Goal: Information Seeking & Learning: Learn about a topic

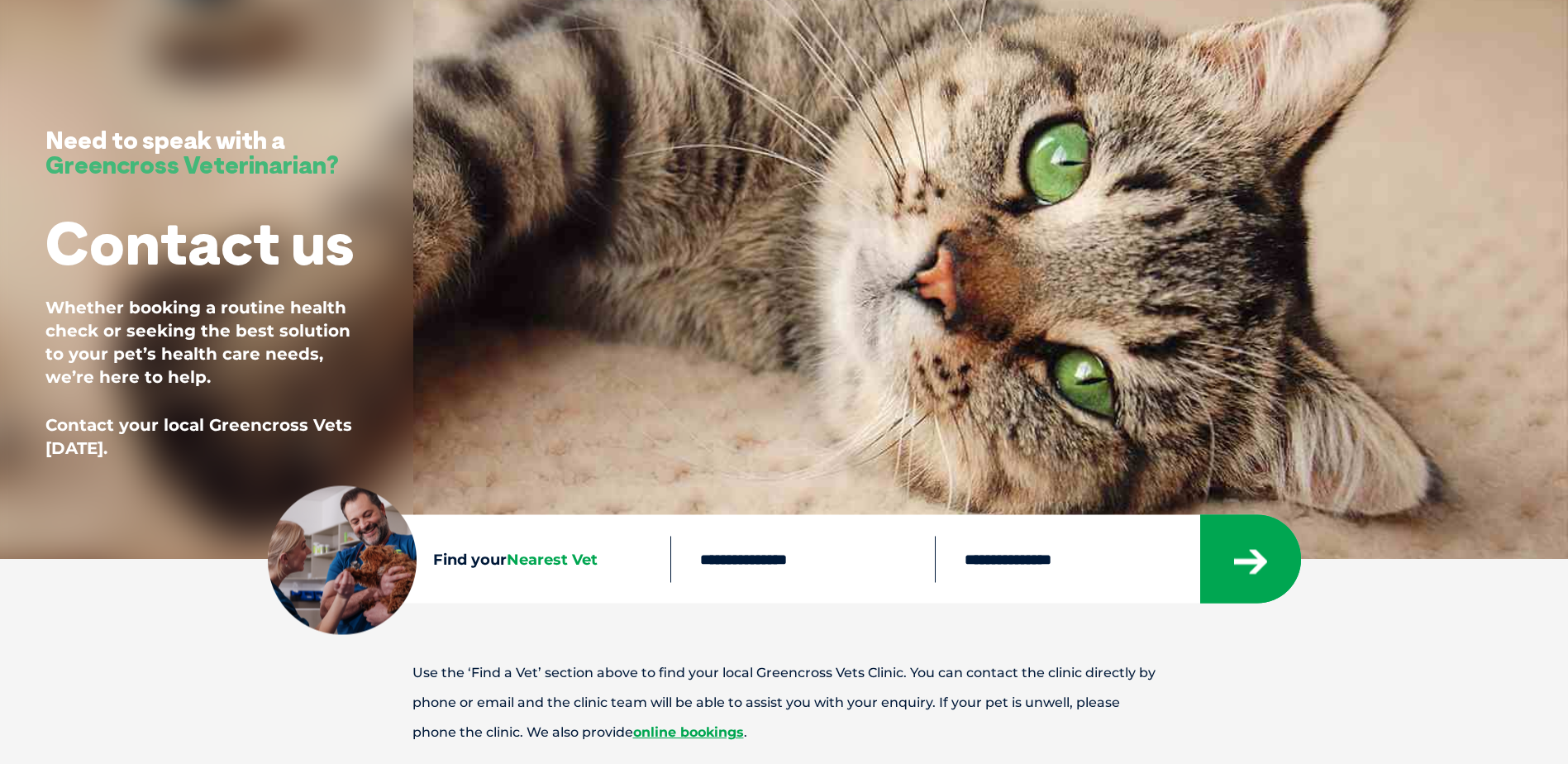
scroll to position [165, 0]
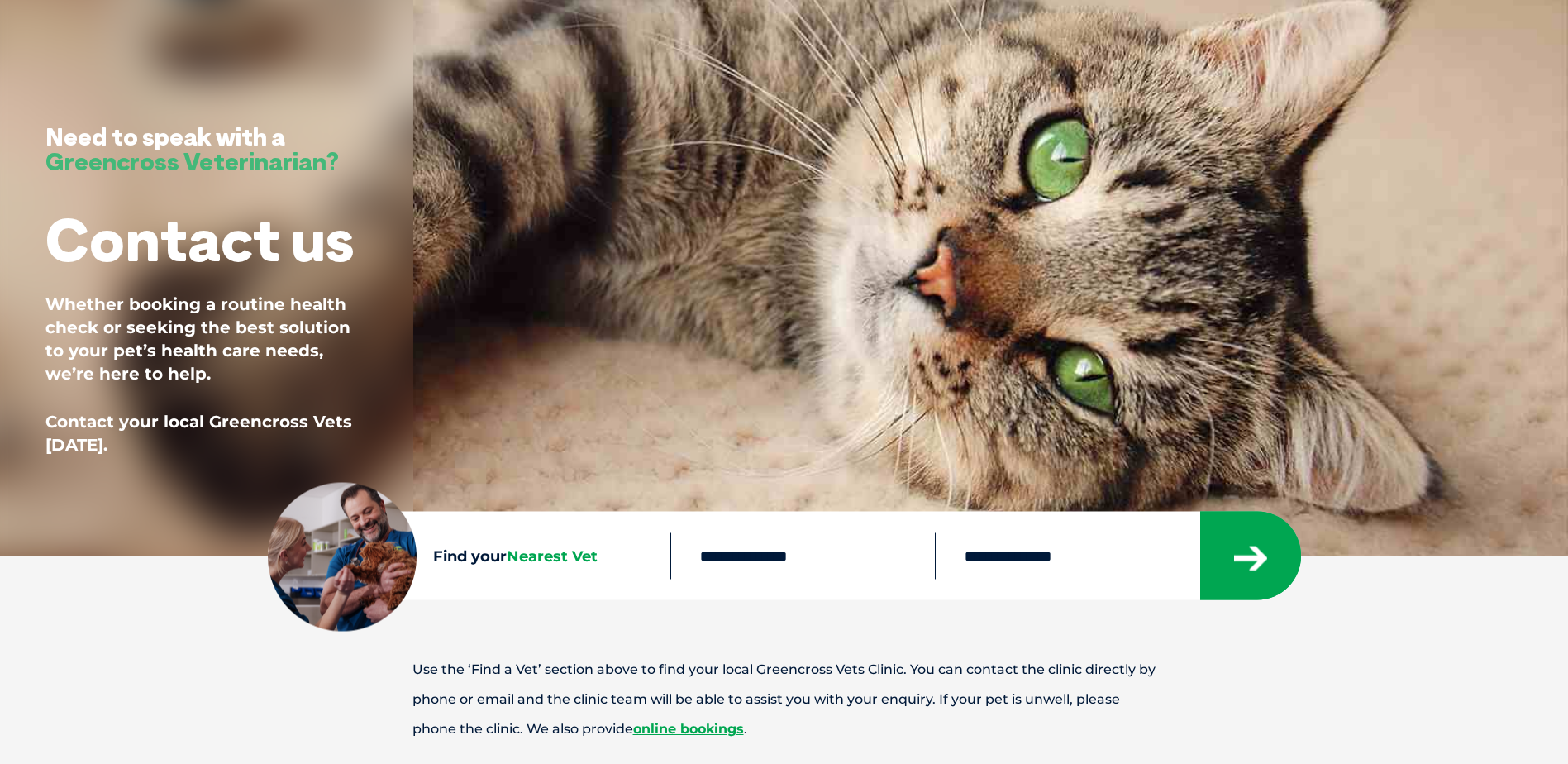
click at [822, 554] on input "text" at bounding box center [802, 556] width 265 height 46
type input "****"
click at [1200, 511] on button "submit" at bounding box center [1251, 555] width 101 height 88
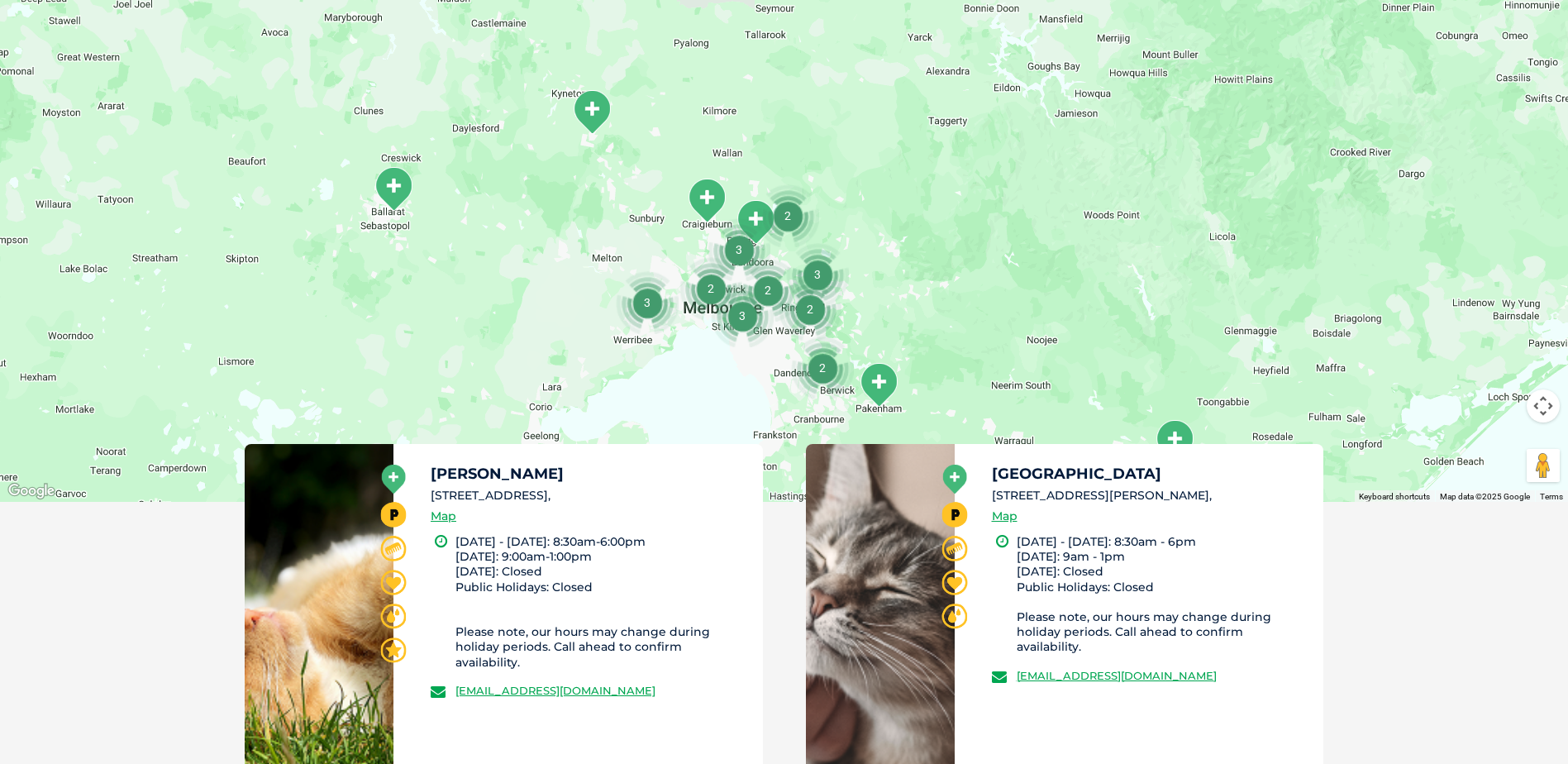
scroll to position [628, 0]
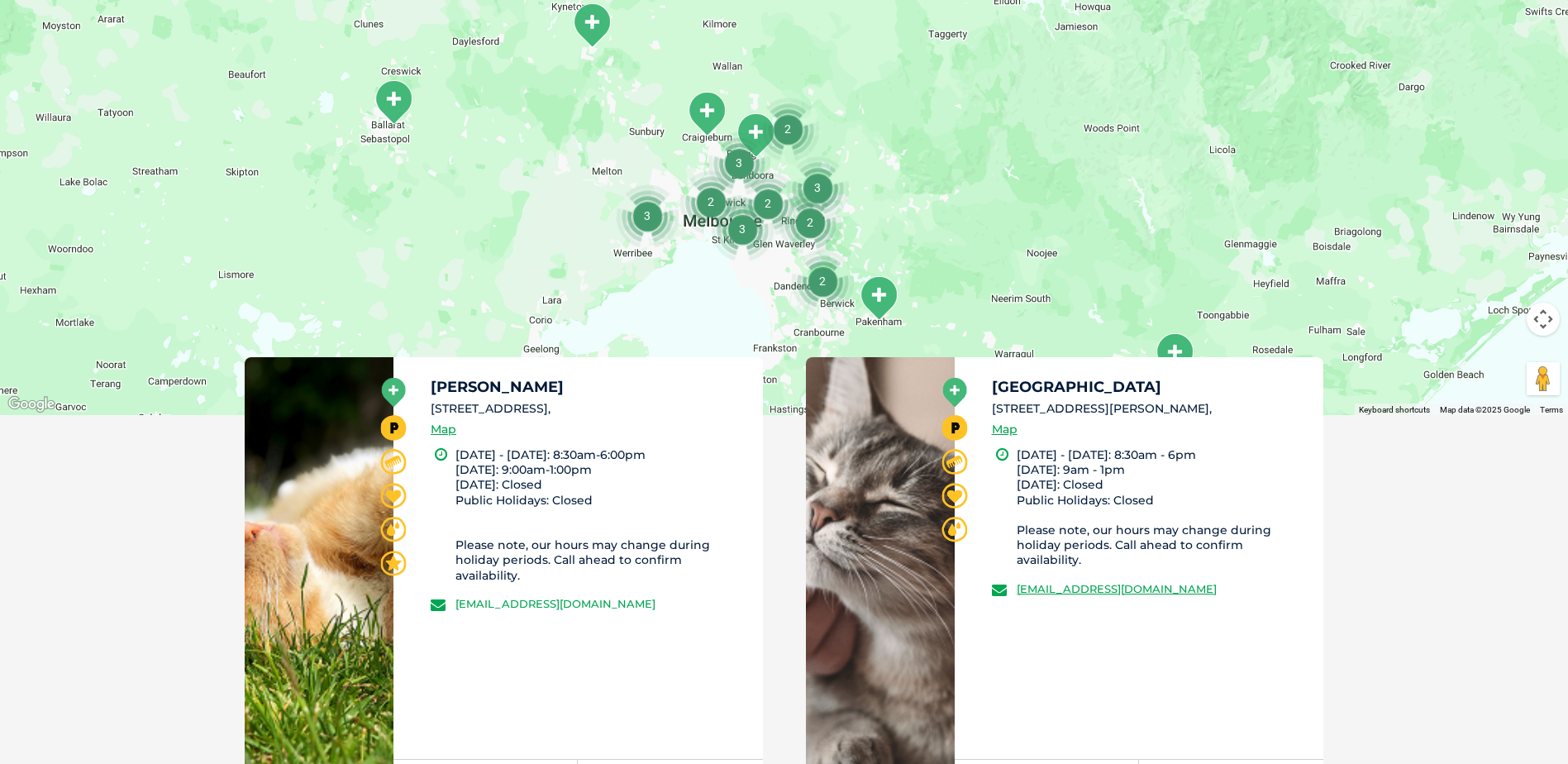
click at [640, 597] on link "[EMAIL_ADDRESS][DOMAIN_NAME]" at bounding box center [556, 603] width 201 height 13
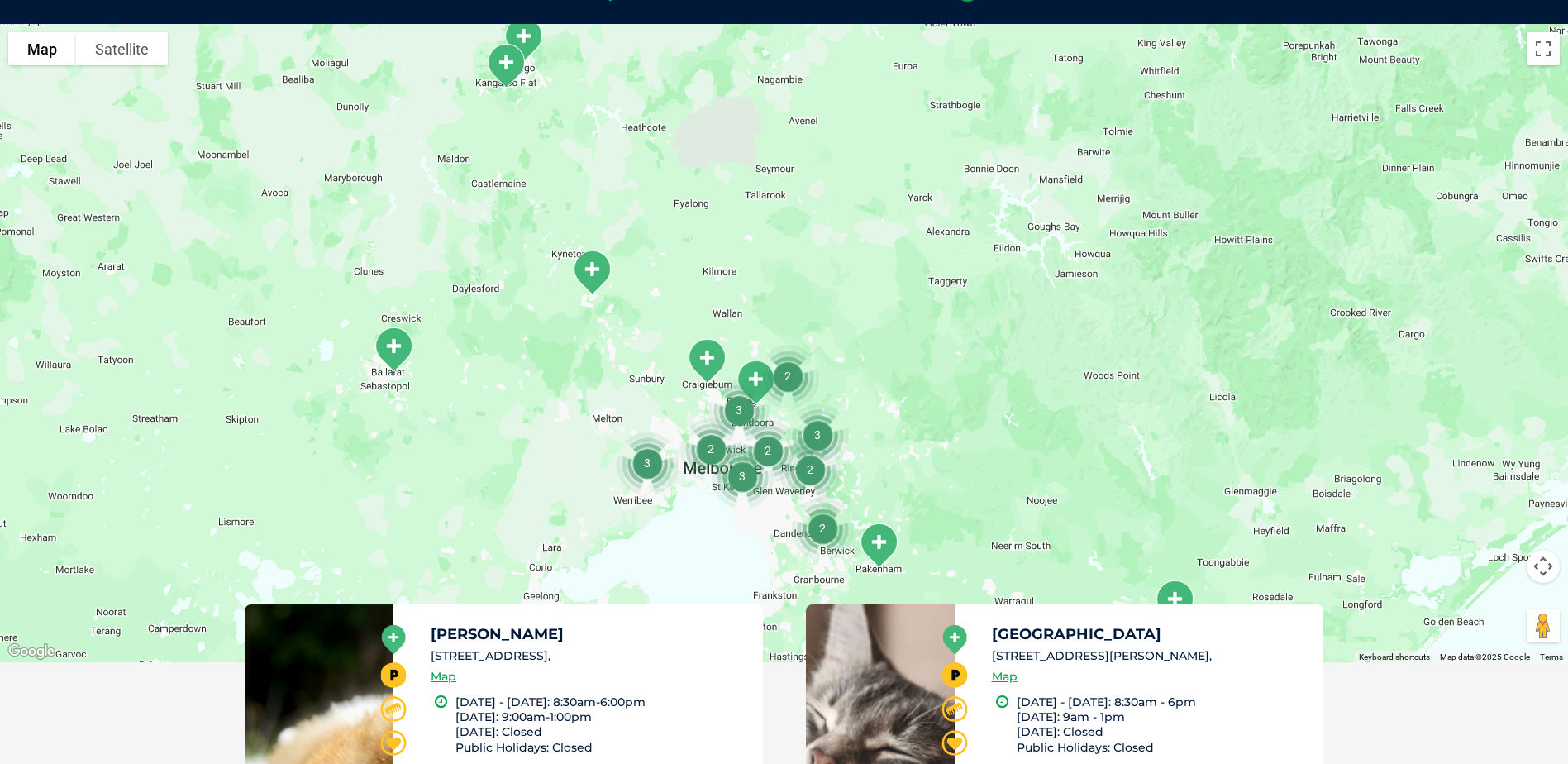
scroll to position [380, 0]
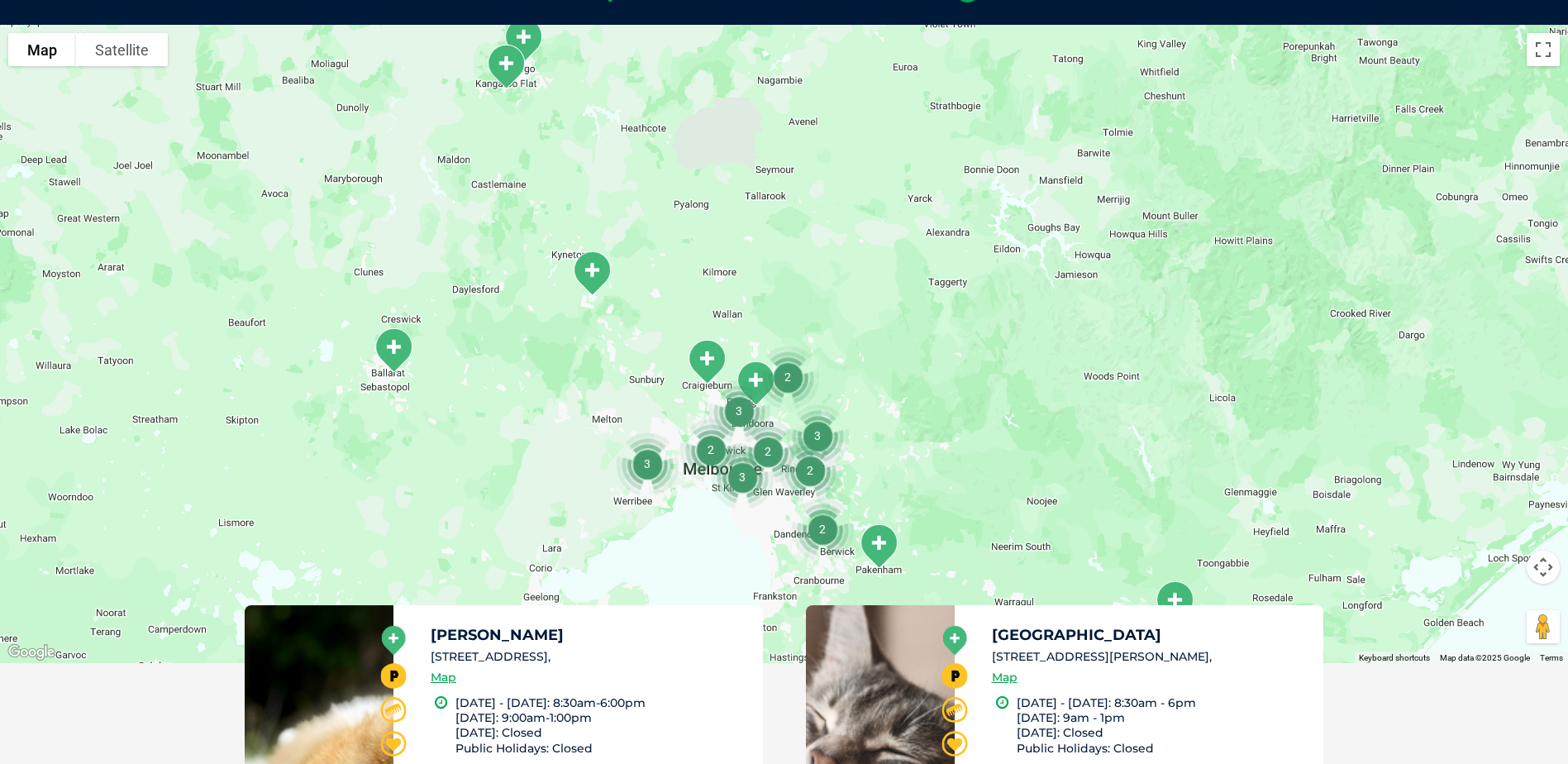
click at [1046, 367] on div at bounding box center [784, 344] width 1568 height 639
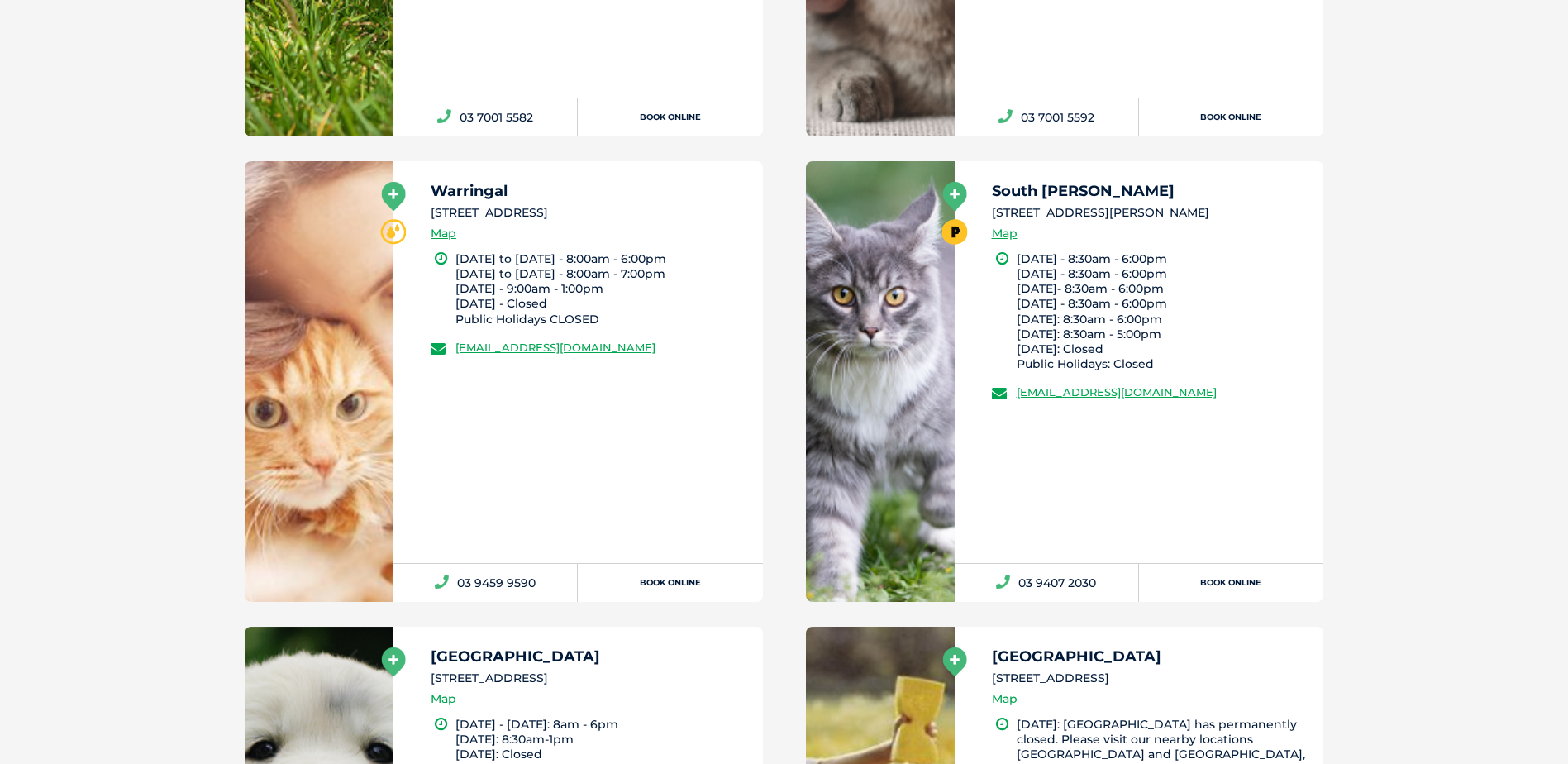
scroll to position [875, 0]
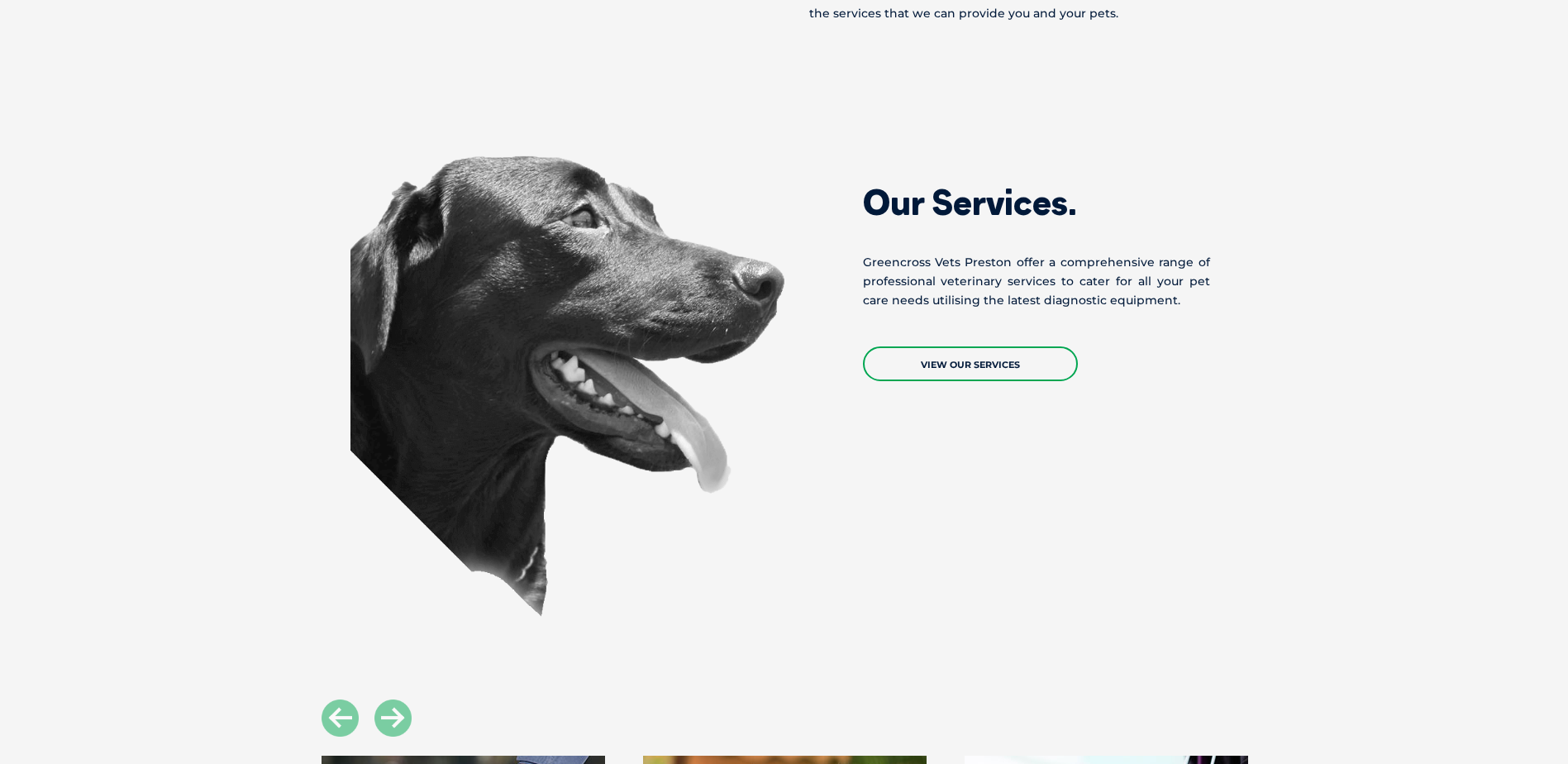
scroll to position [1323, 0]
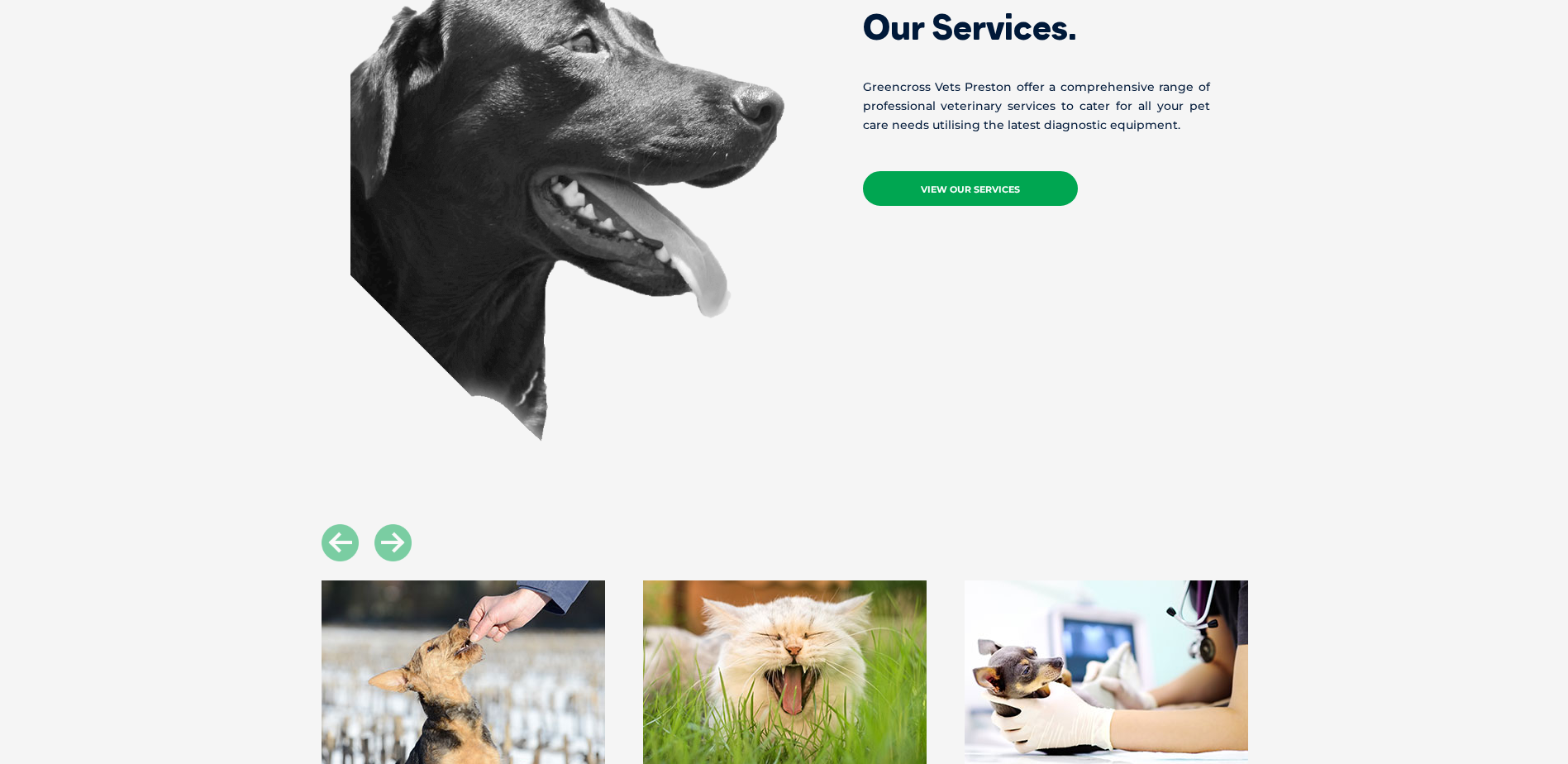
click at [944, 188] on link "View Our Services" at bounding box center [971, 188] width 215 height 34
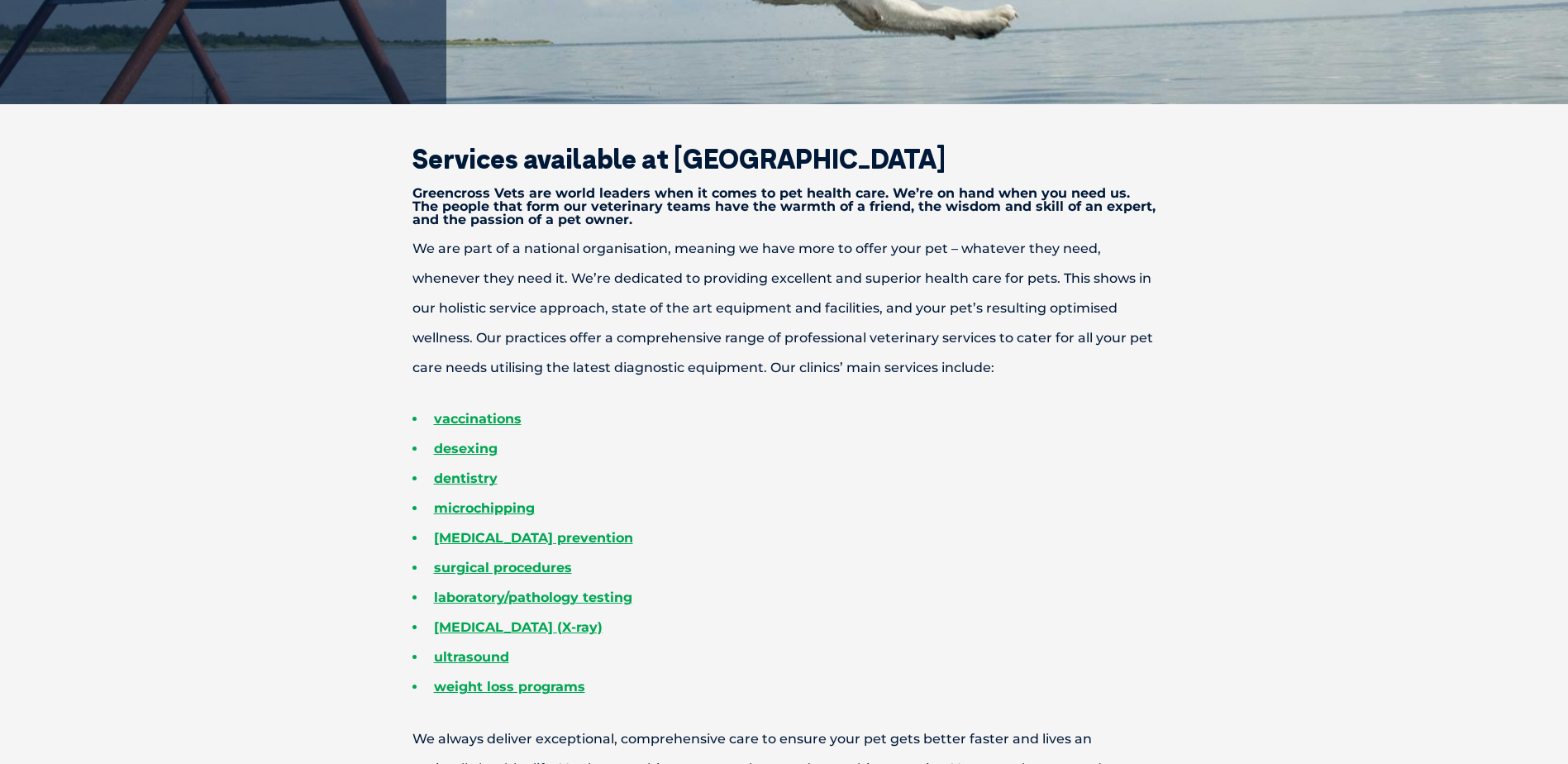
scroll to position [496, 0]
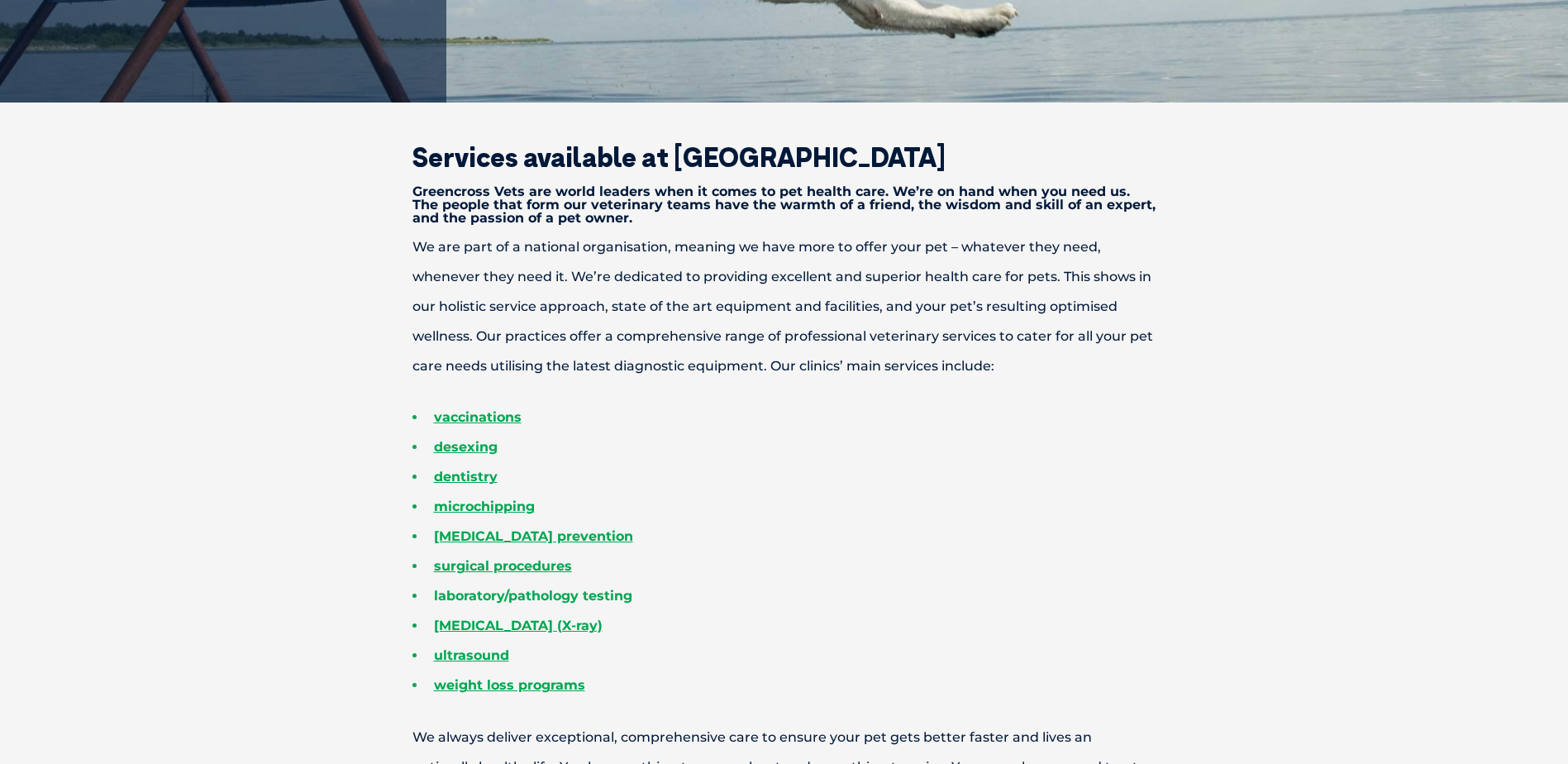
click at [444, 594] on link "laboratory/pathology testing" at bounding box center [534, 595] width 199 height 16
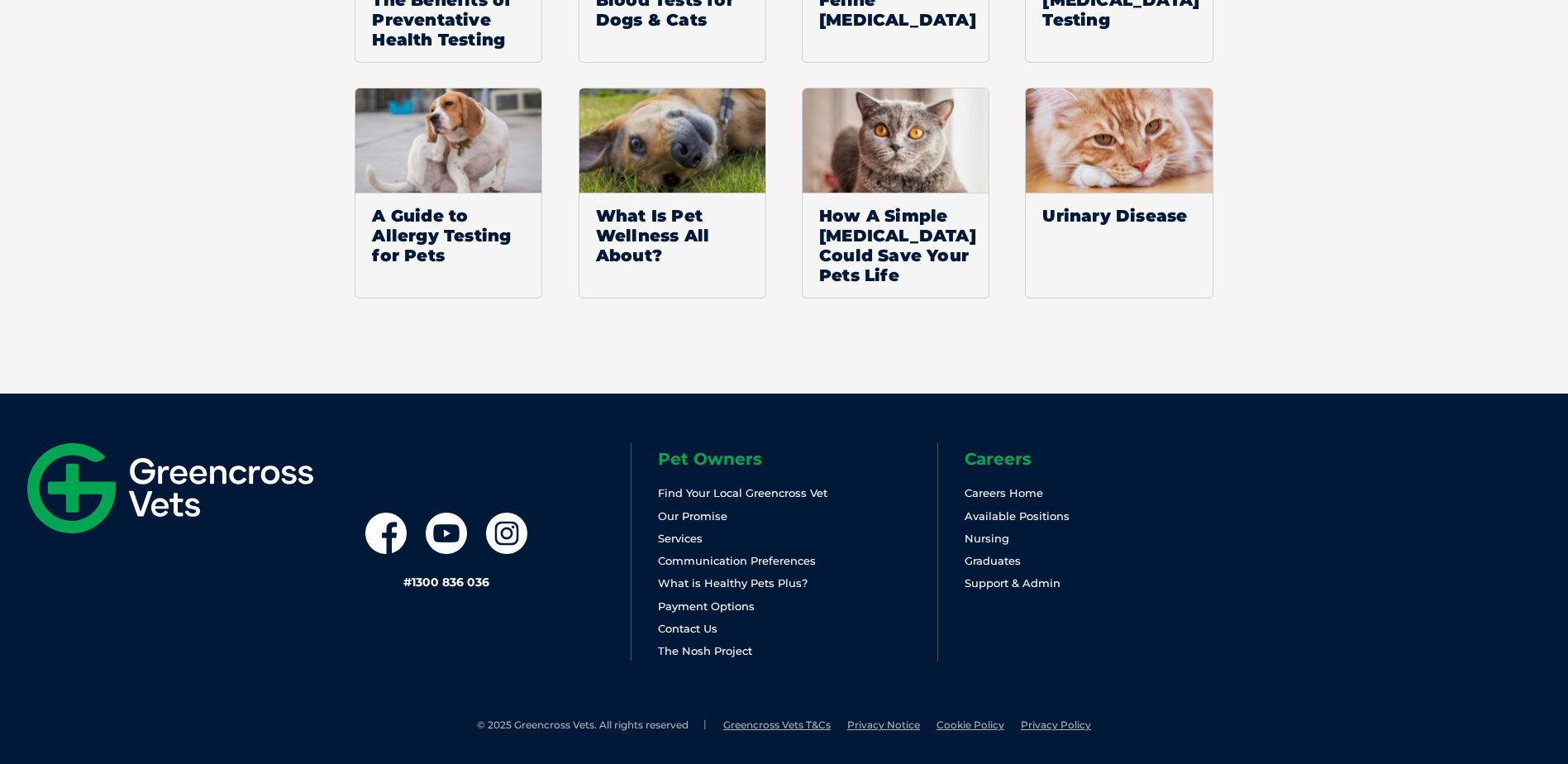
scroll to position [2609, 0]
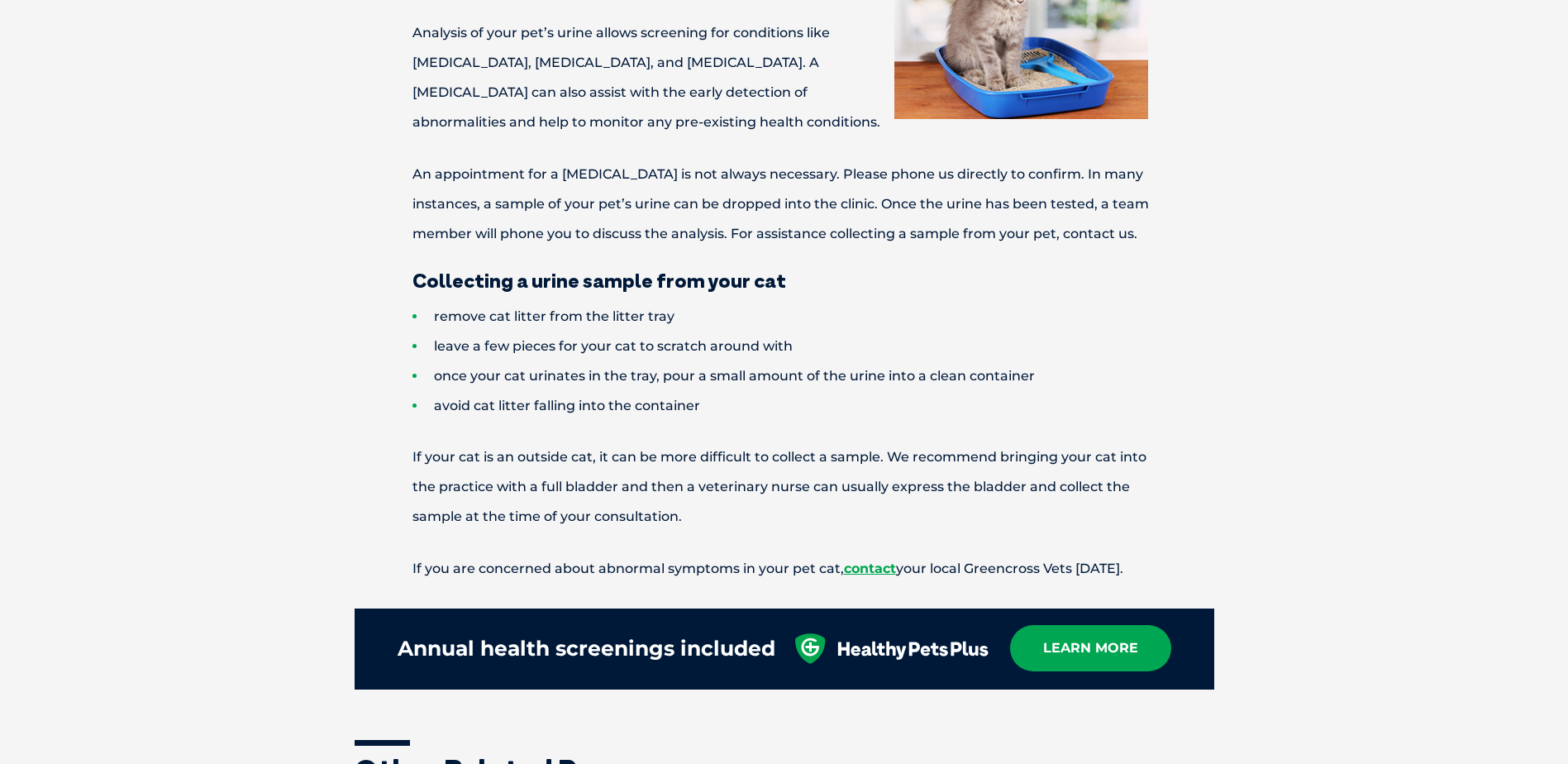
scroll to position [992, 0]
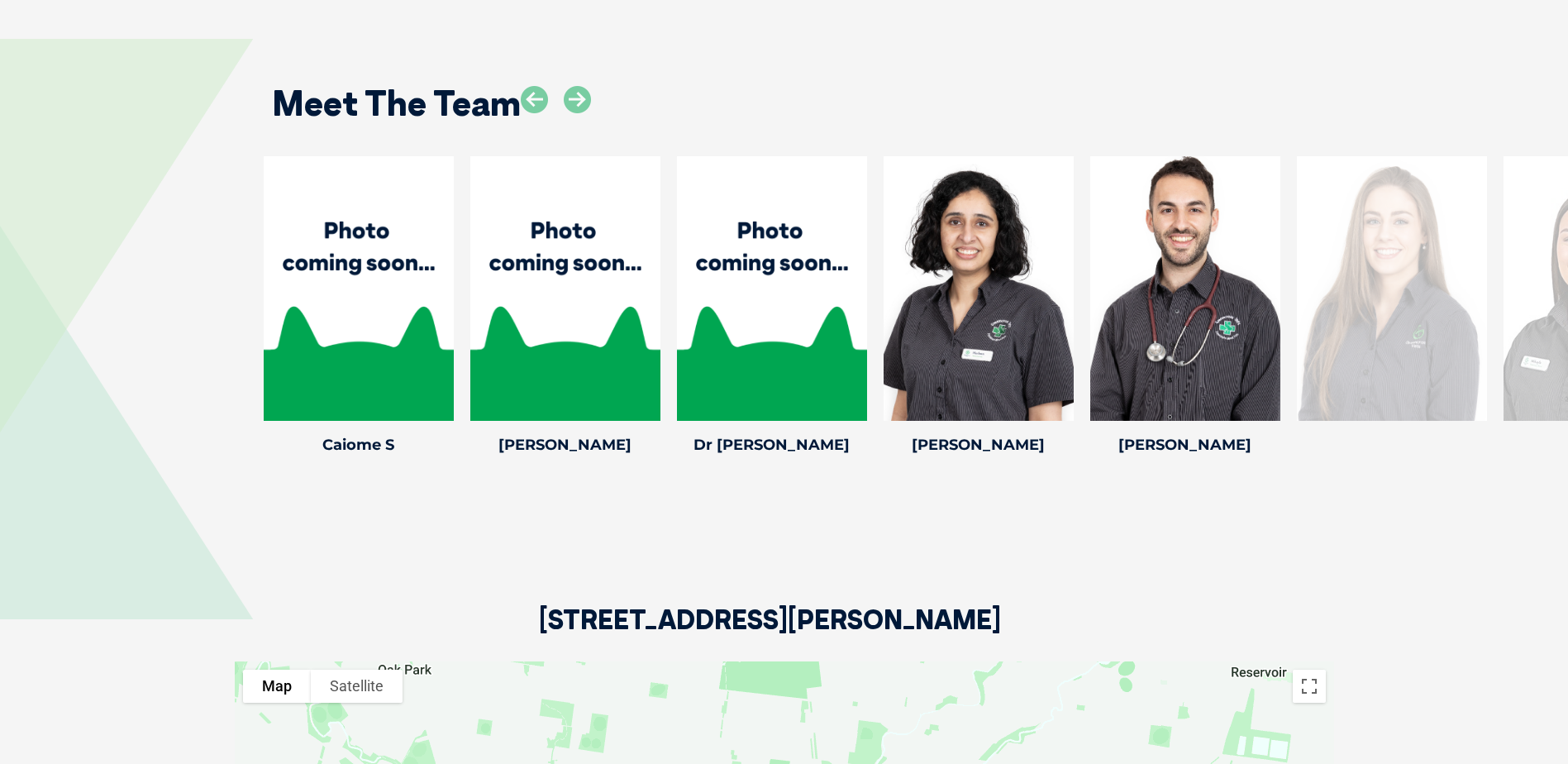
scroll to position [2480, 0]
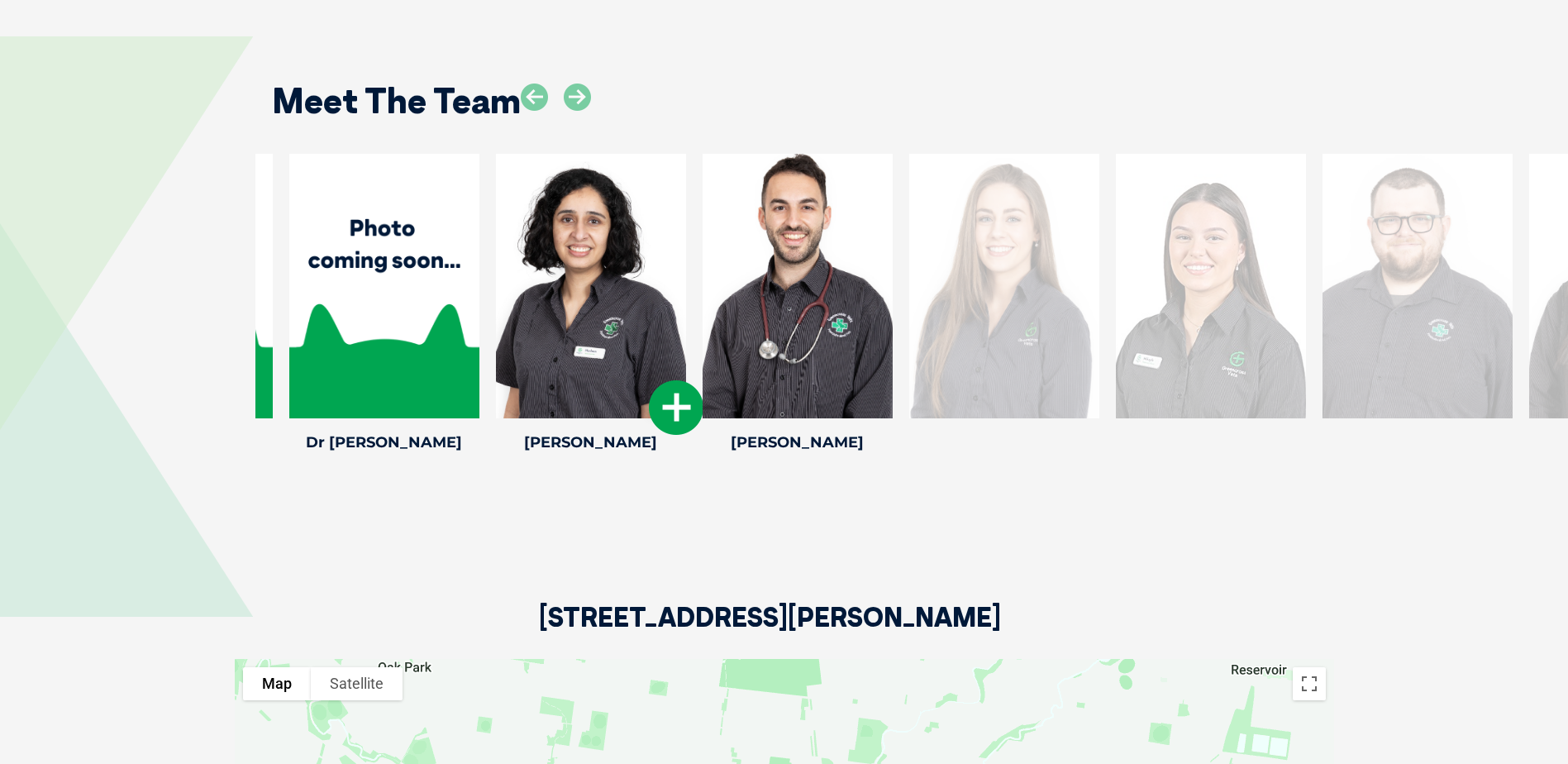
drag, startPoint x: 1003, startPoint y: 356, endPoint x: 616, endPoint y: 348, distance: 387.1
click at [616, 348] on div at bounding box center [590, 286] width 190 height 265
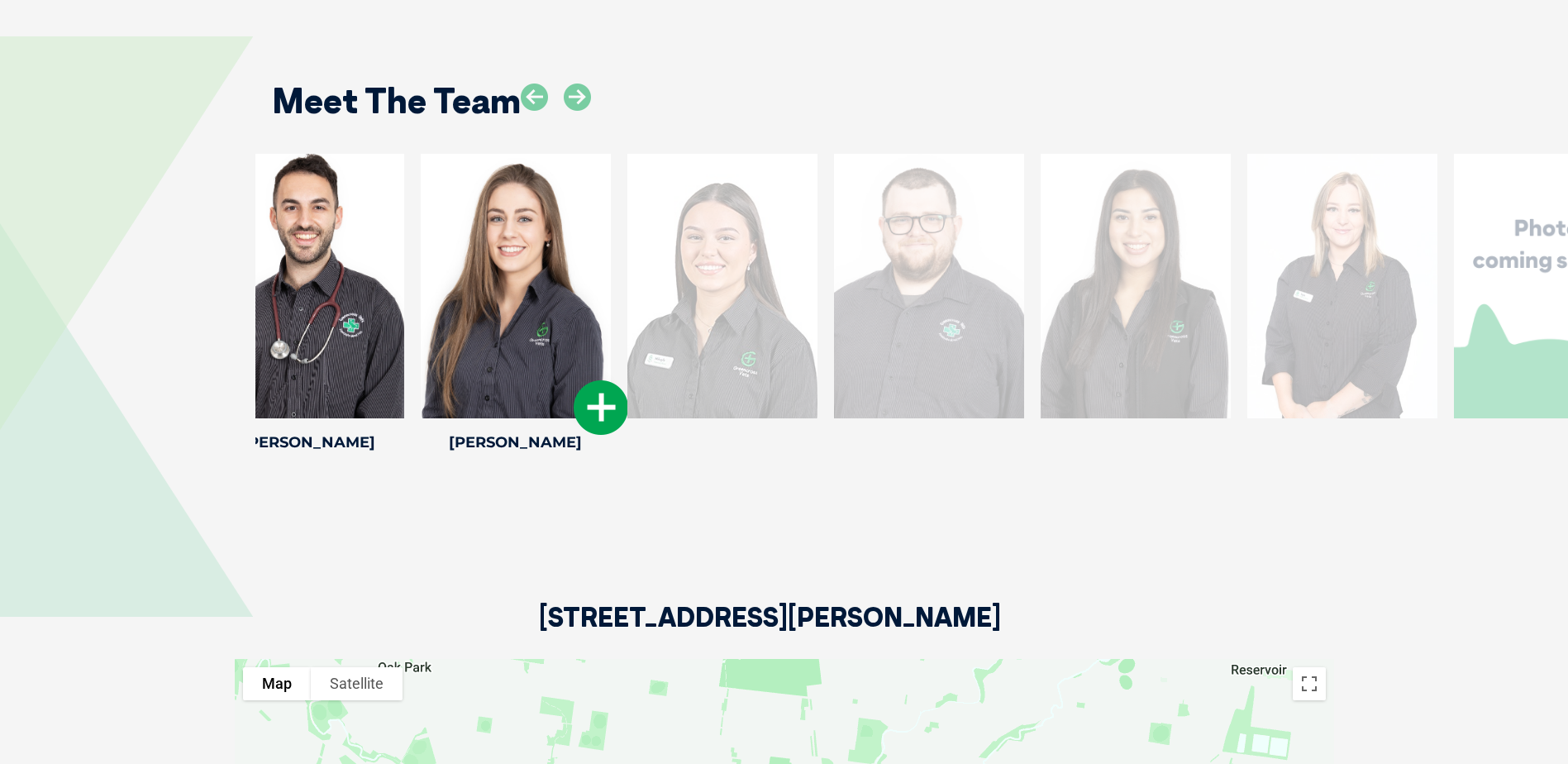
drag, startPoint x: 1173, startPoint y: 362, endPoint x: 499, endPoint y: 365, distance: 674.0
click at [499, 365] on div at bounding box center [515, 286] width 190 height 265
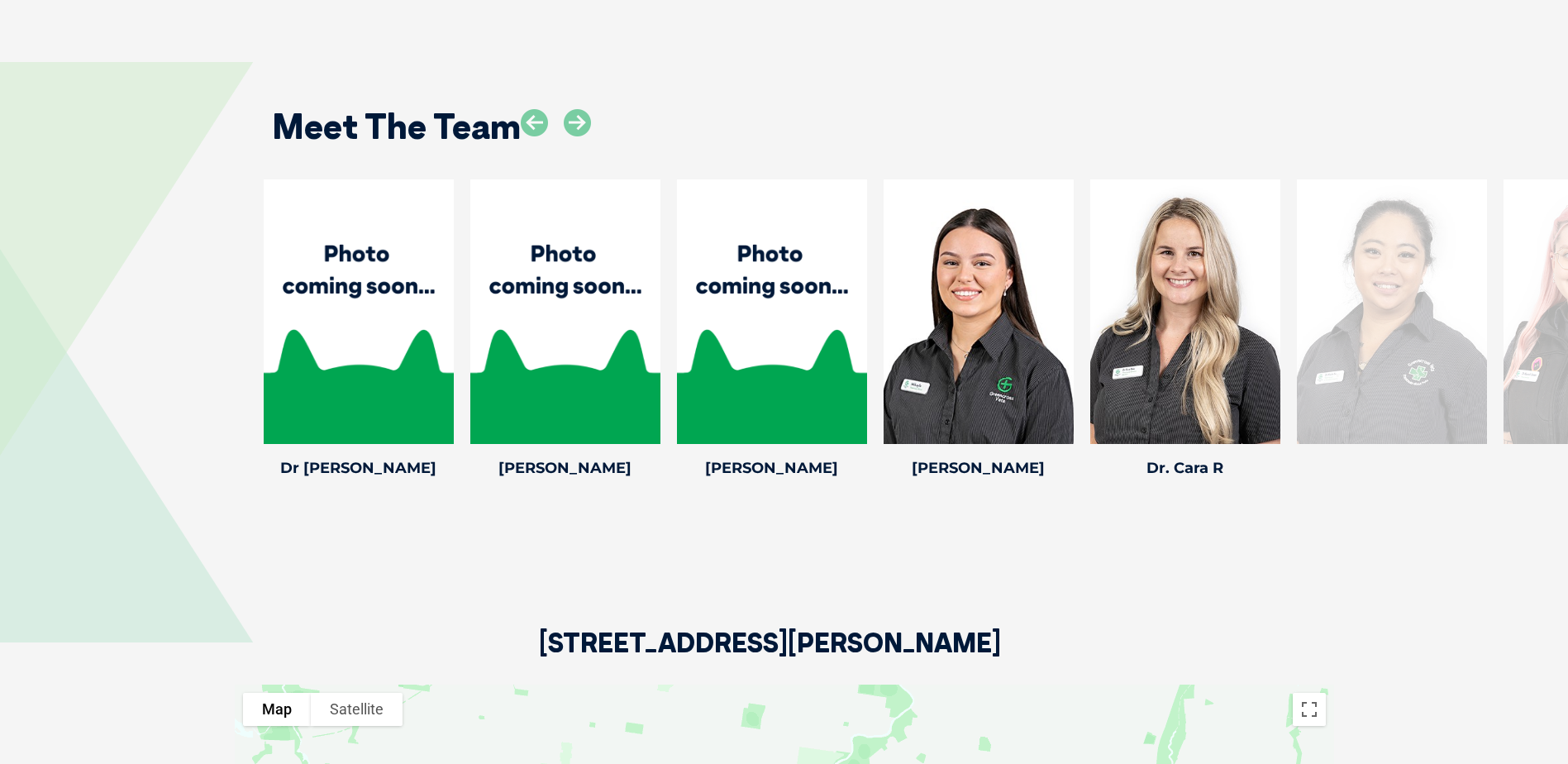
scroll to position [2315, 0]
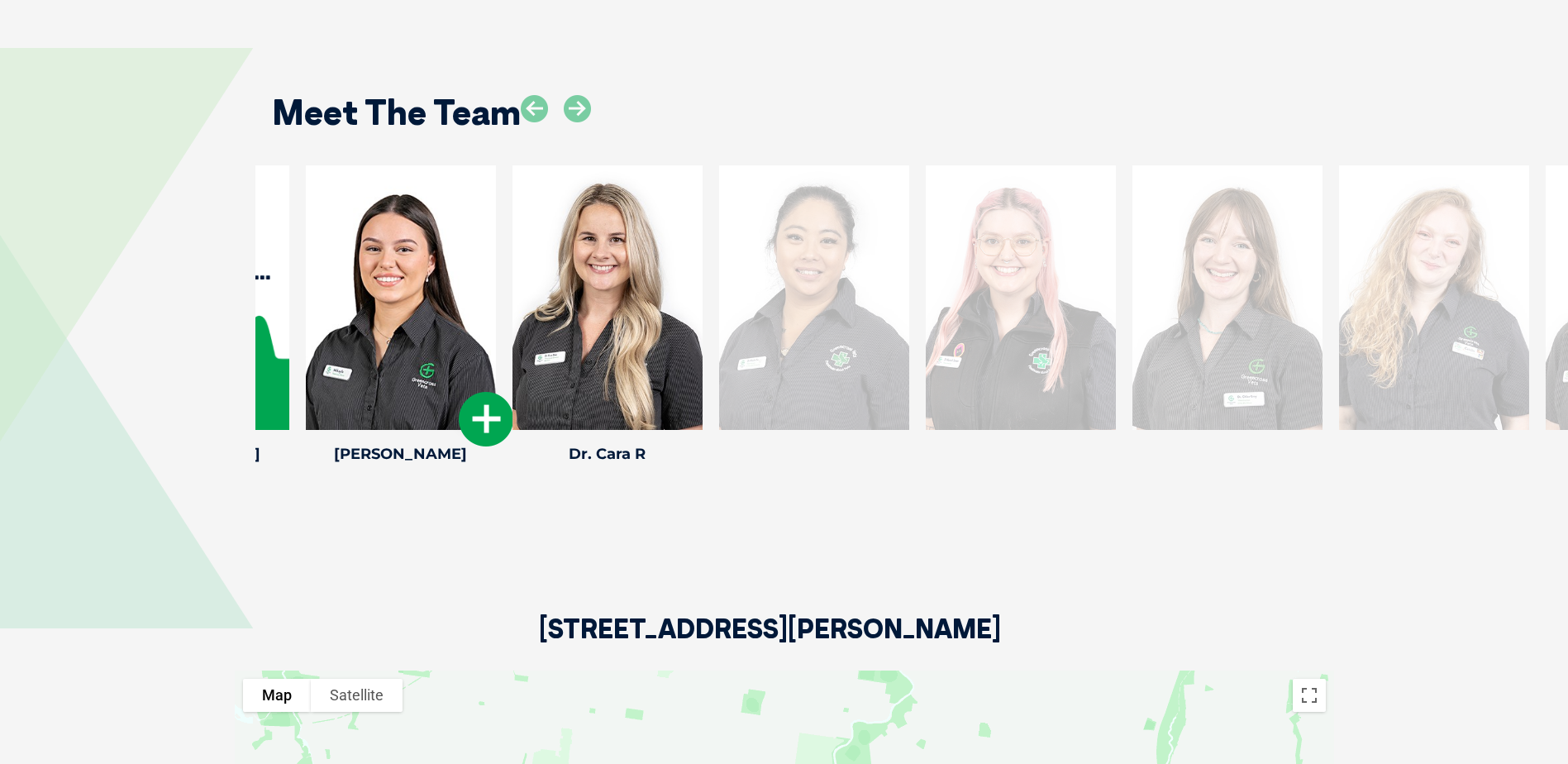
drag, startPoint x: 1067, startPoint y: 314, endPoint x: 487, endPoint y: 315, distance: 580.0
click at [487, 315] on div at bounding box center [401, 297] width 190 height 265
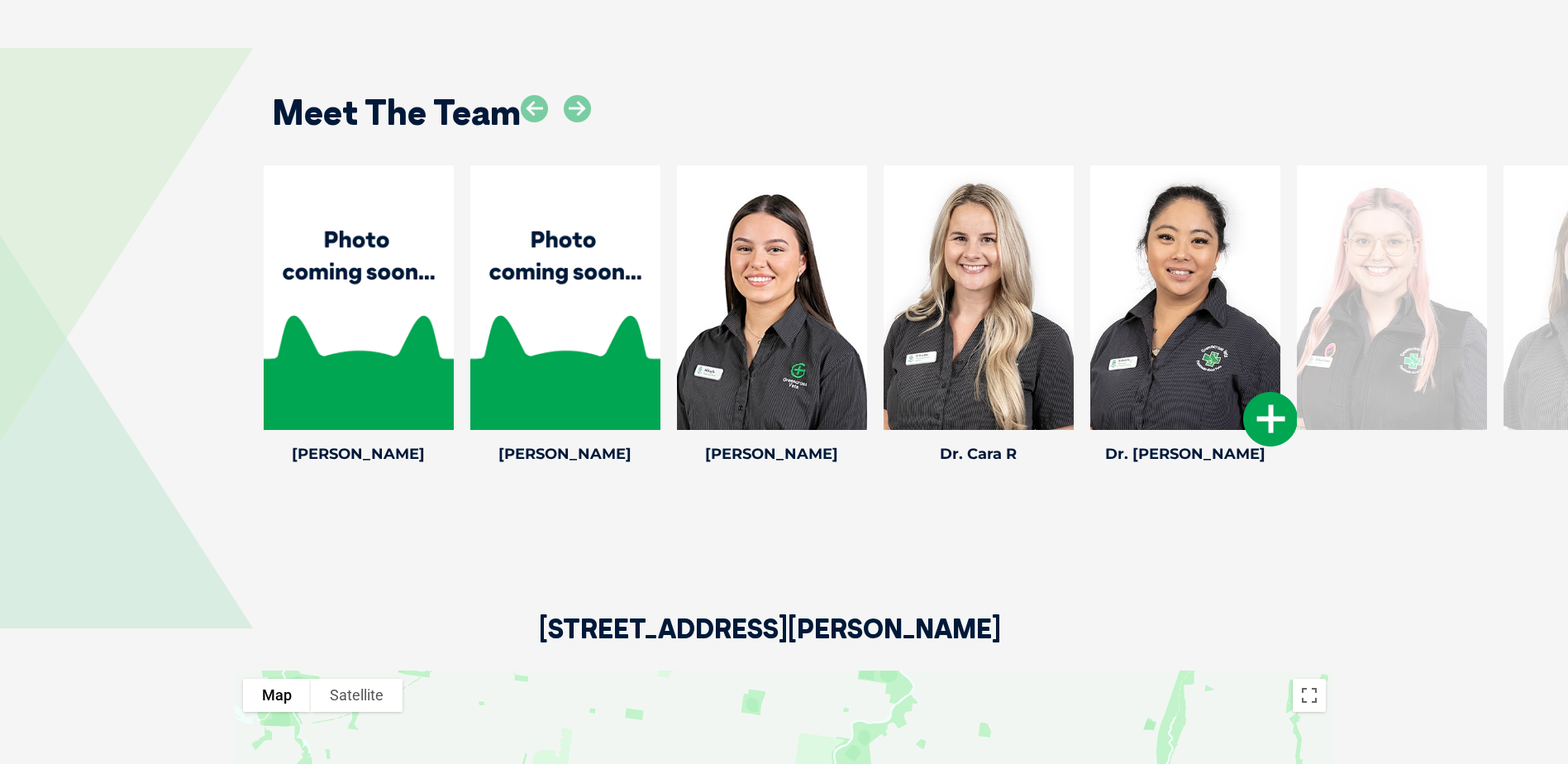
click at [1272, 413] on icon at bounding box center [1270, 419] width 55 height 55
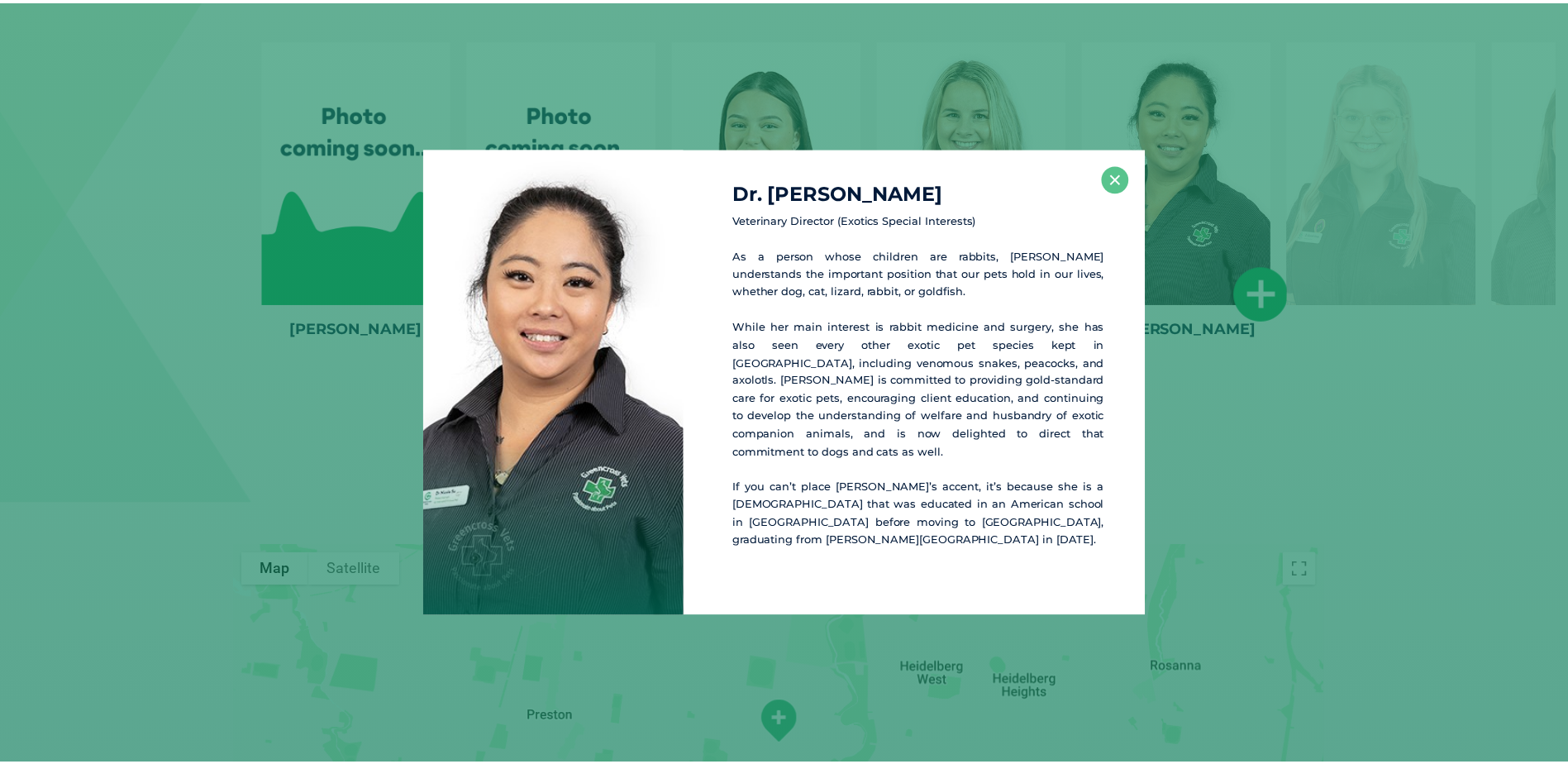
scroll to position [2451, 0]
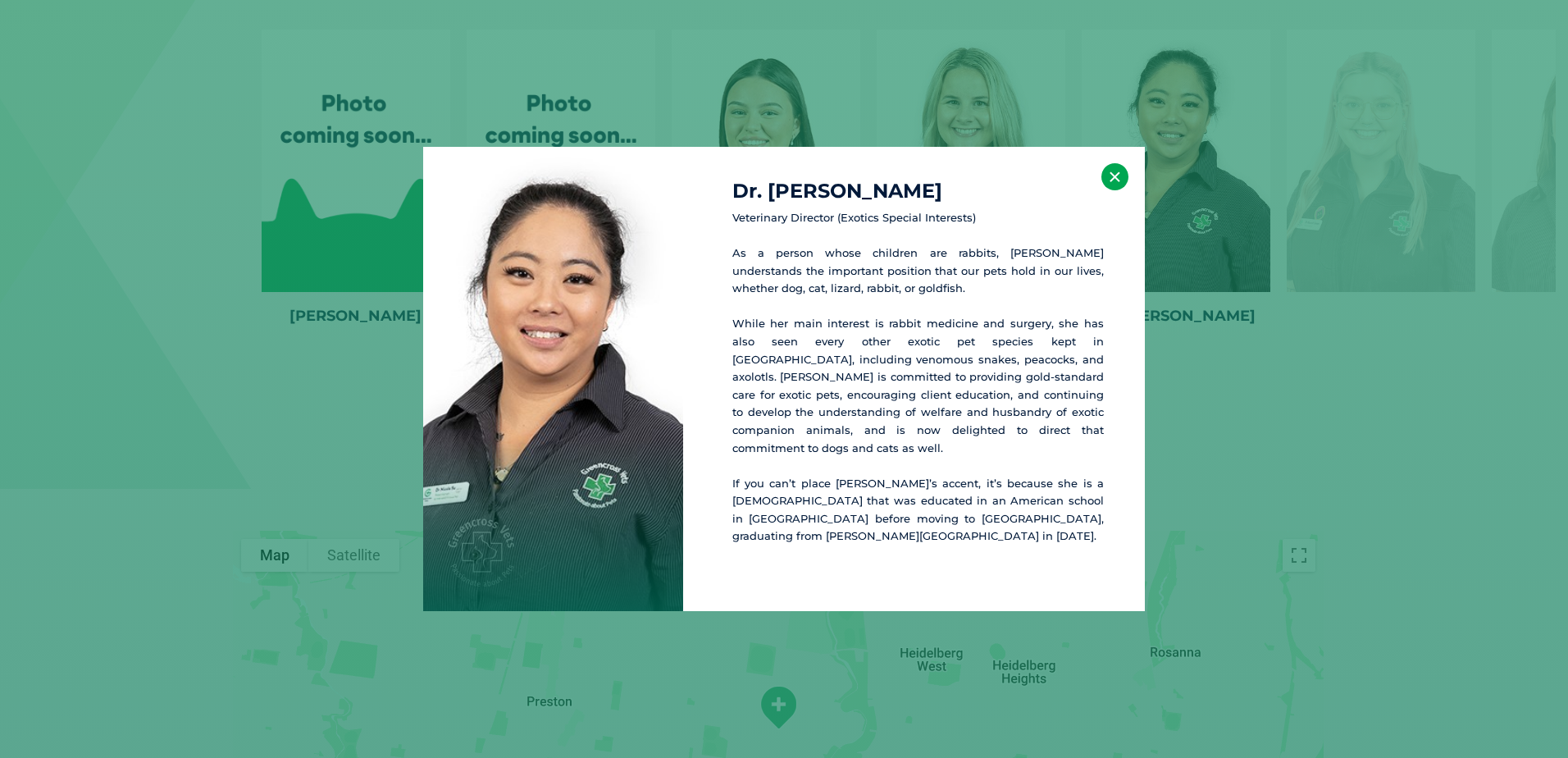
click at [1117, 183] on button "×" at bounding box center [1114, 176] width 27 height 27
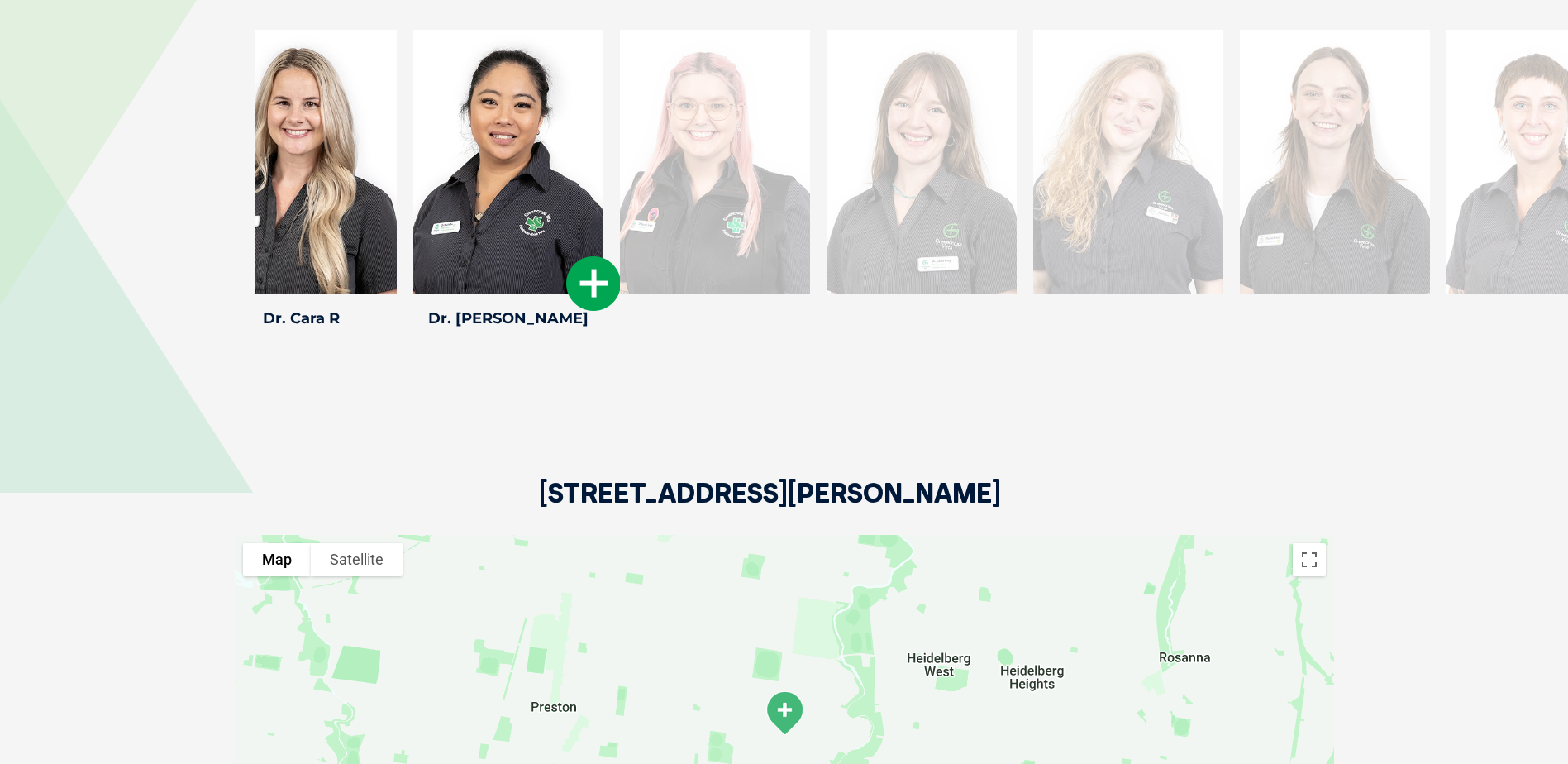
drag, startPoint x: 1088, startPoint y: 237, endPoint x: 540, endPoint y: 237, distance: 548.0
click at [540, 237] on div at bounding box center [508, 162] width 190 height 265
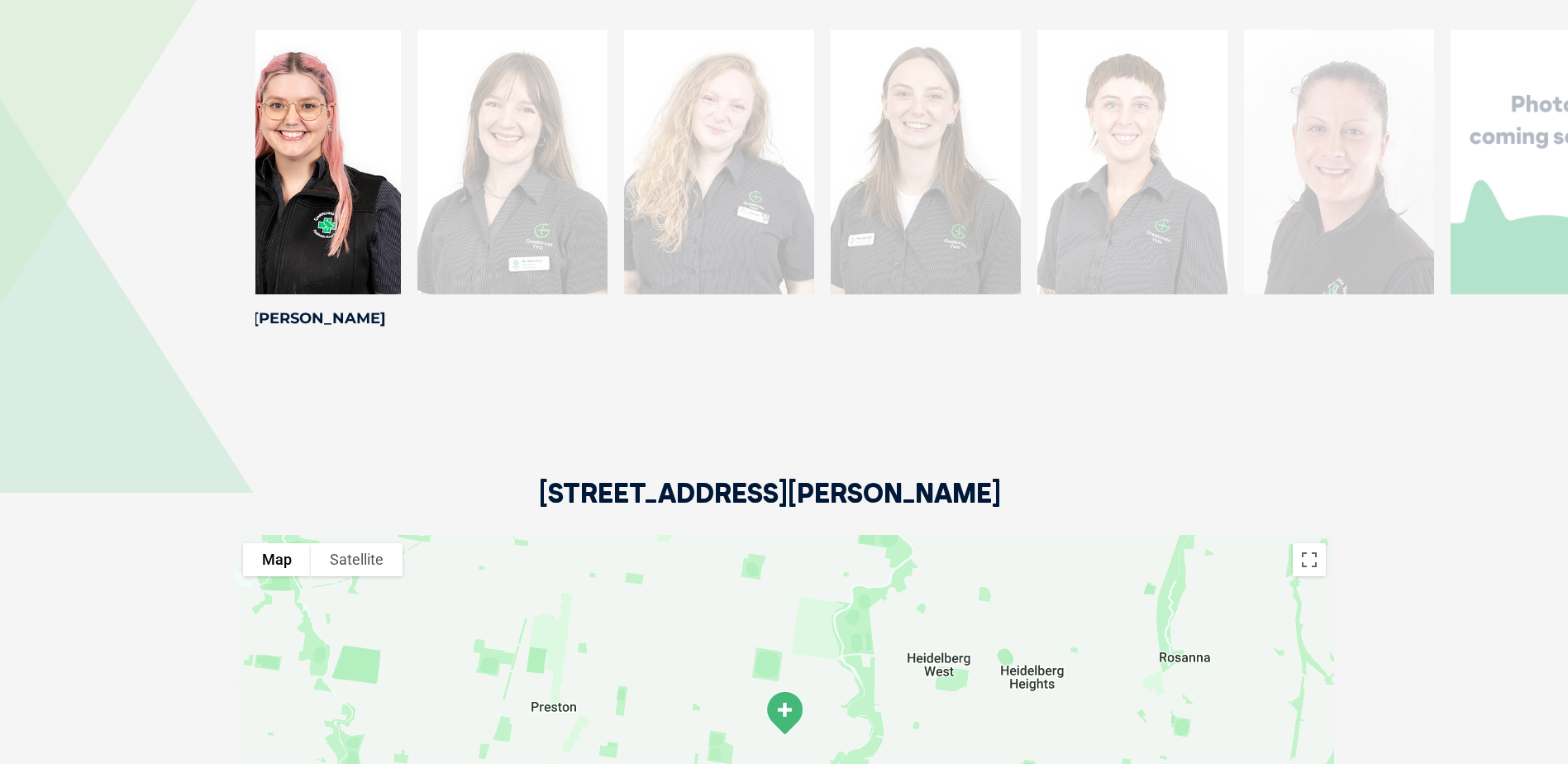
drag, startPoint x: 1413, startPoint y: 284, endPoint x: 533, endPoint y: 278, distance: 880.0
click at [533, 278] on div at bounding box center [512, 162] width 190 height 265
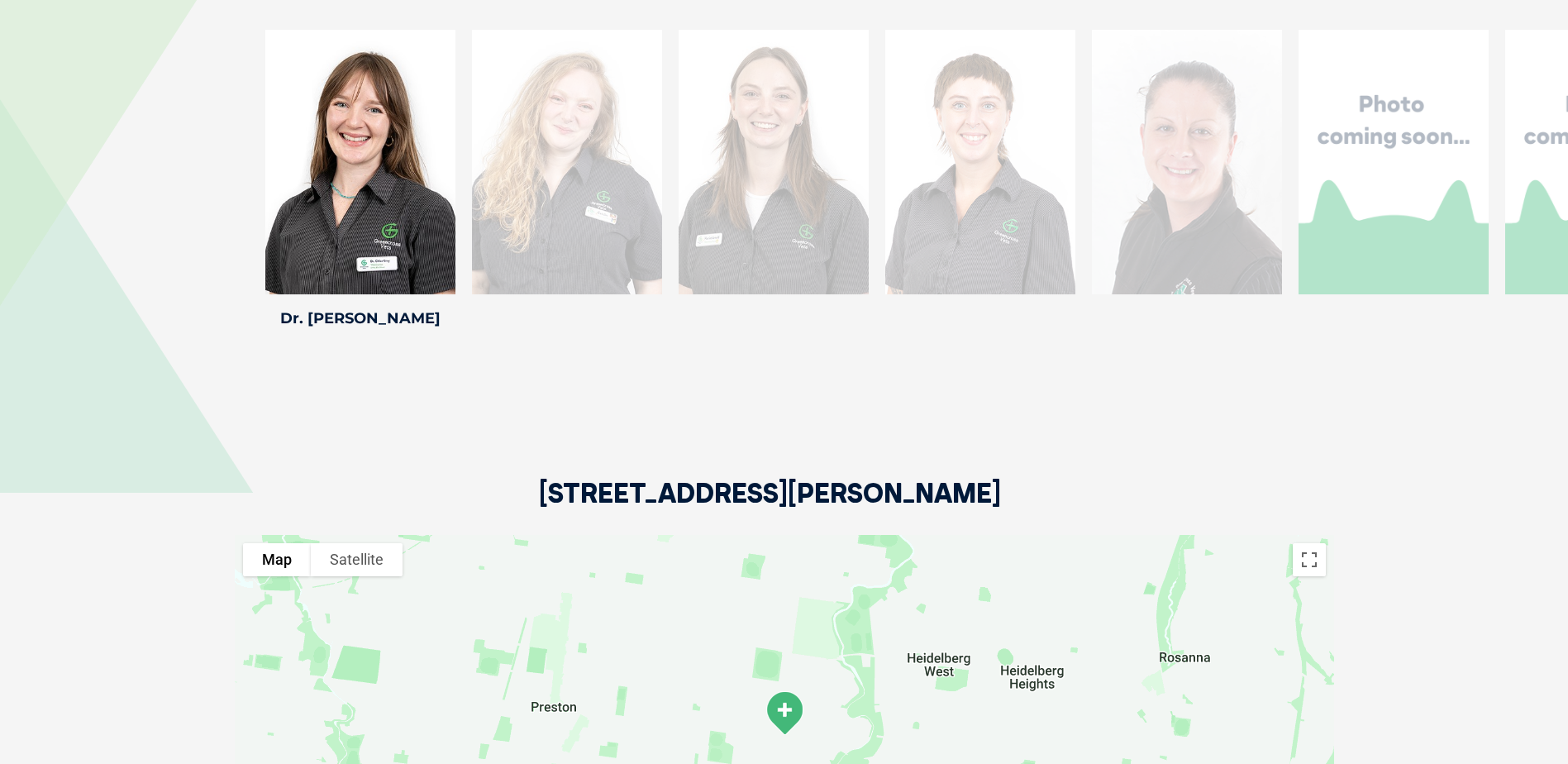
drag, startPoint x: 1428, startPoint y: 276, endPoint x: 603, endPoint y: 273, distance: 825.0
click at [603, 273] on div at bounding box center [567, 162] width 190 height 265
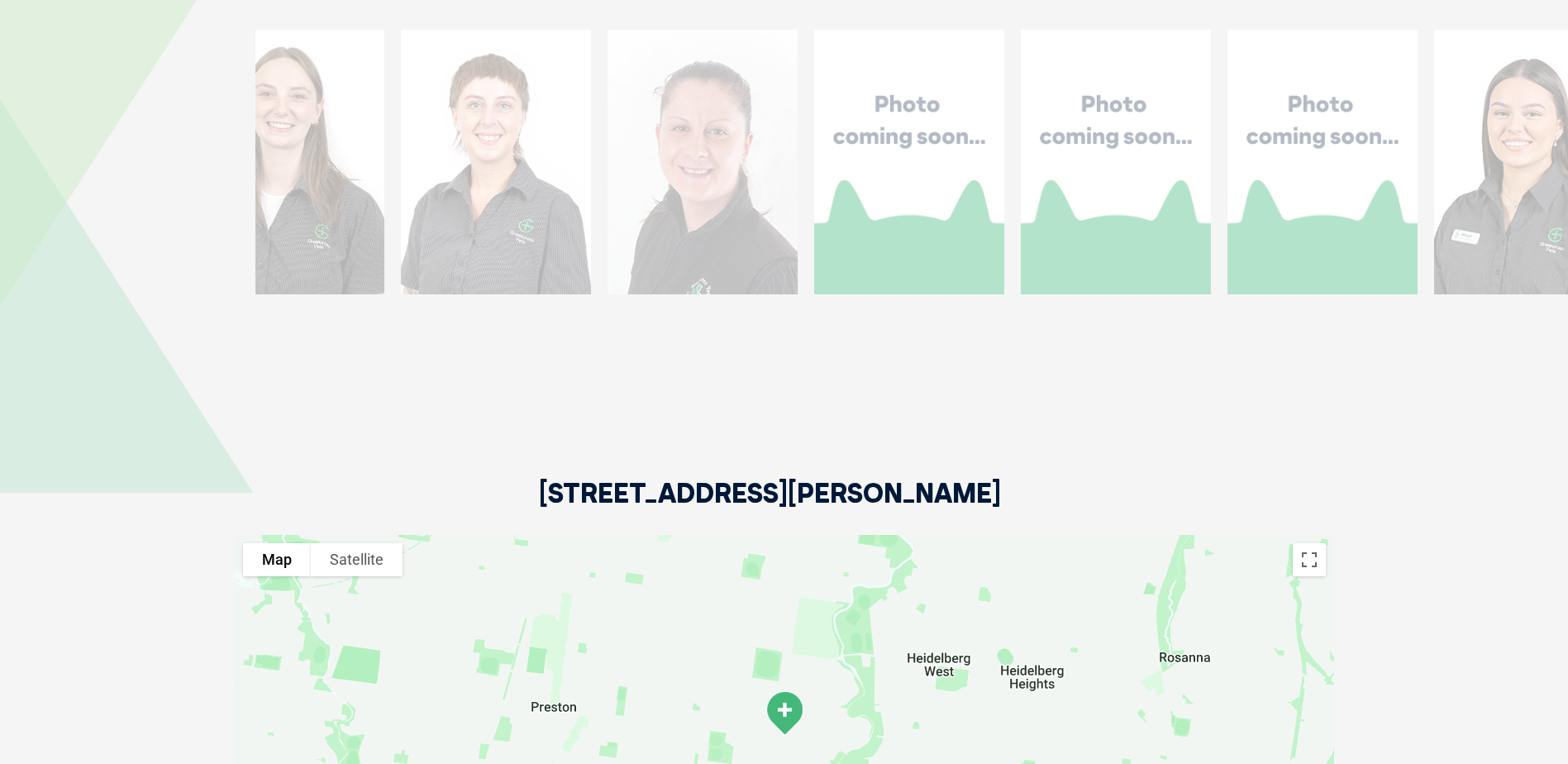
drag, startPoint x: 1389, startPoint y: 213, endPoint x: 286, endPoint y: 186, distance: 1103.3
click at [286, 186] on div at bounding box center [289, 162] width 190 height 265
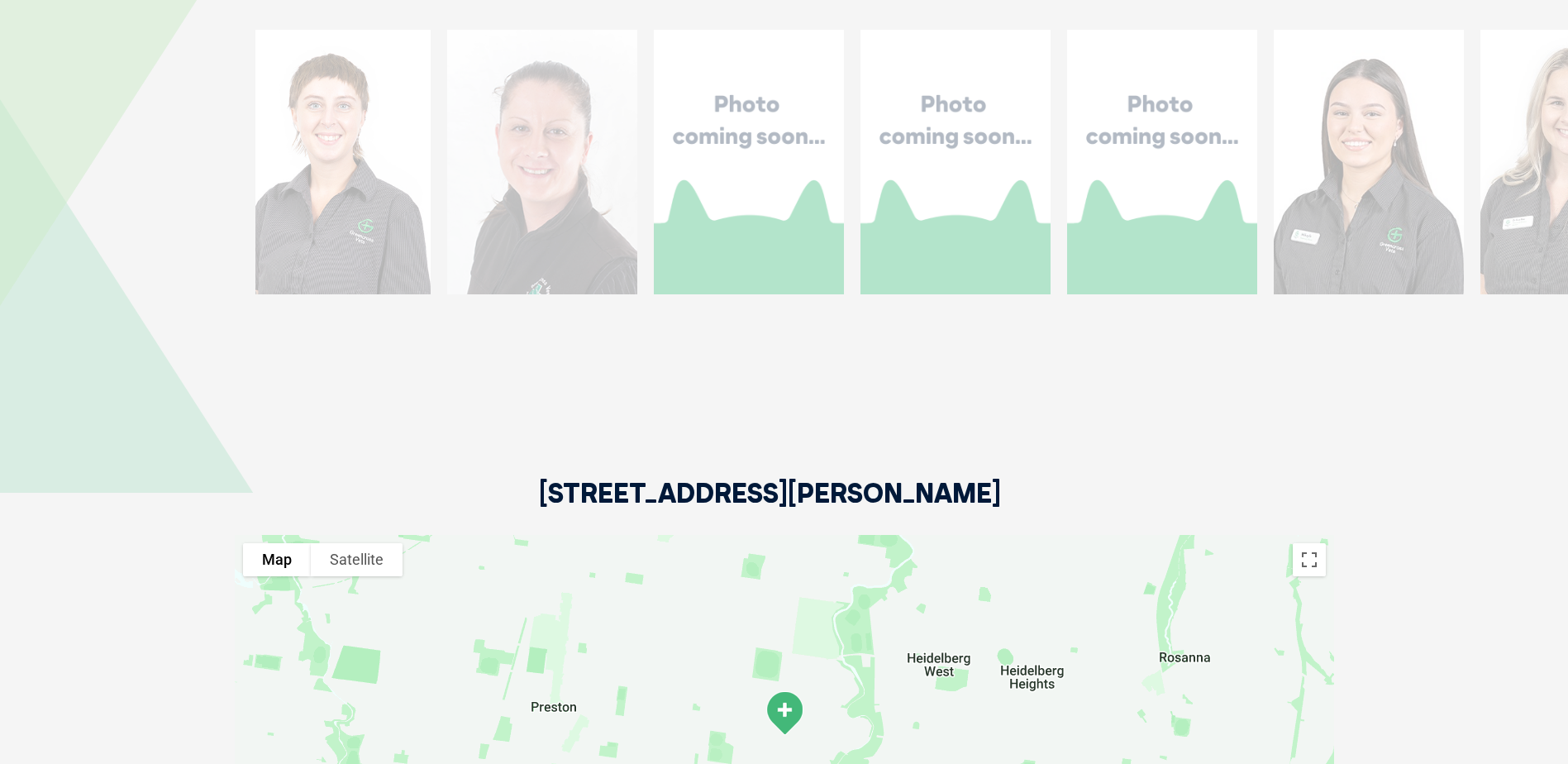
drag, startPoint x: 1160, startPoint y: 251, endPoint x: 290, endPoint y: 237, distance: 870.1
click at [290, 237] on div at bounding box center [335, 162] width 190 height 265
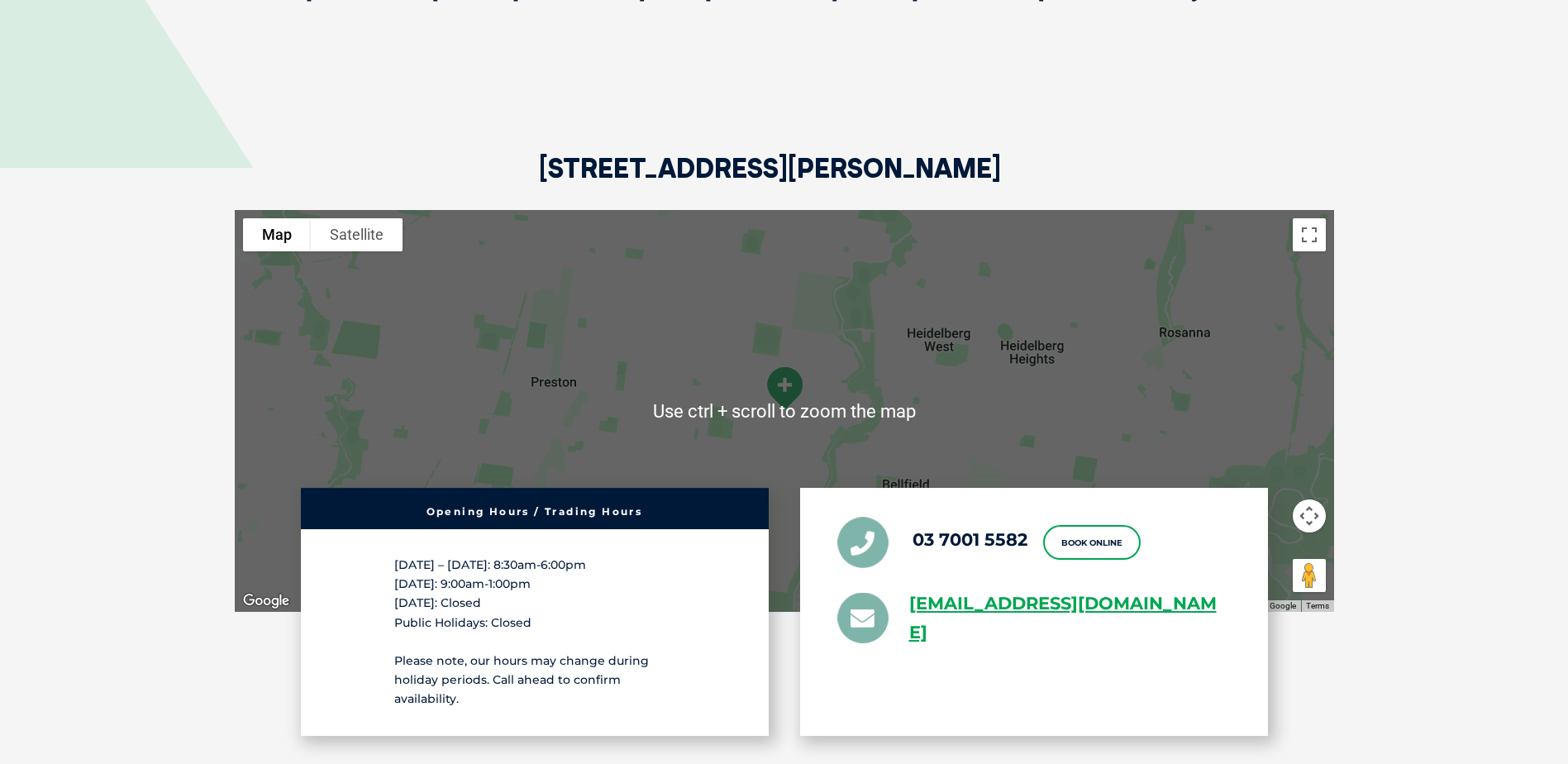
scroll to position [2781, 0]
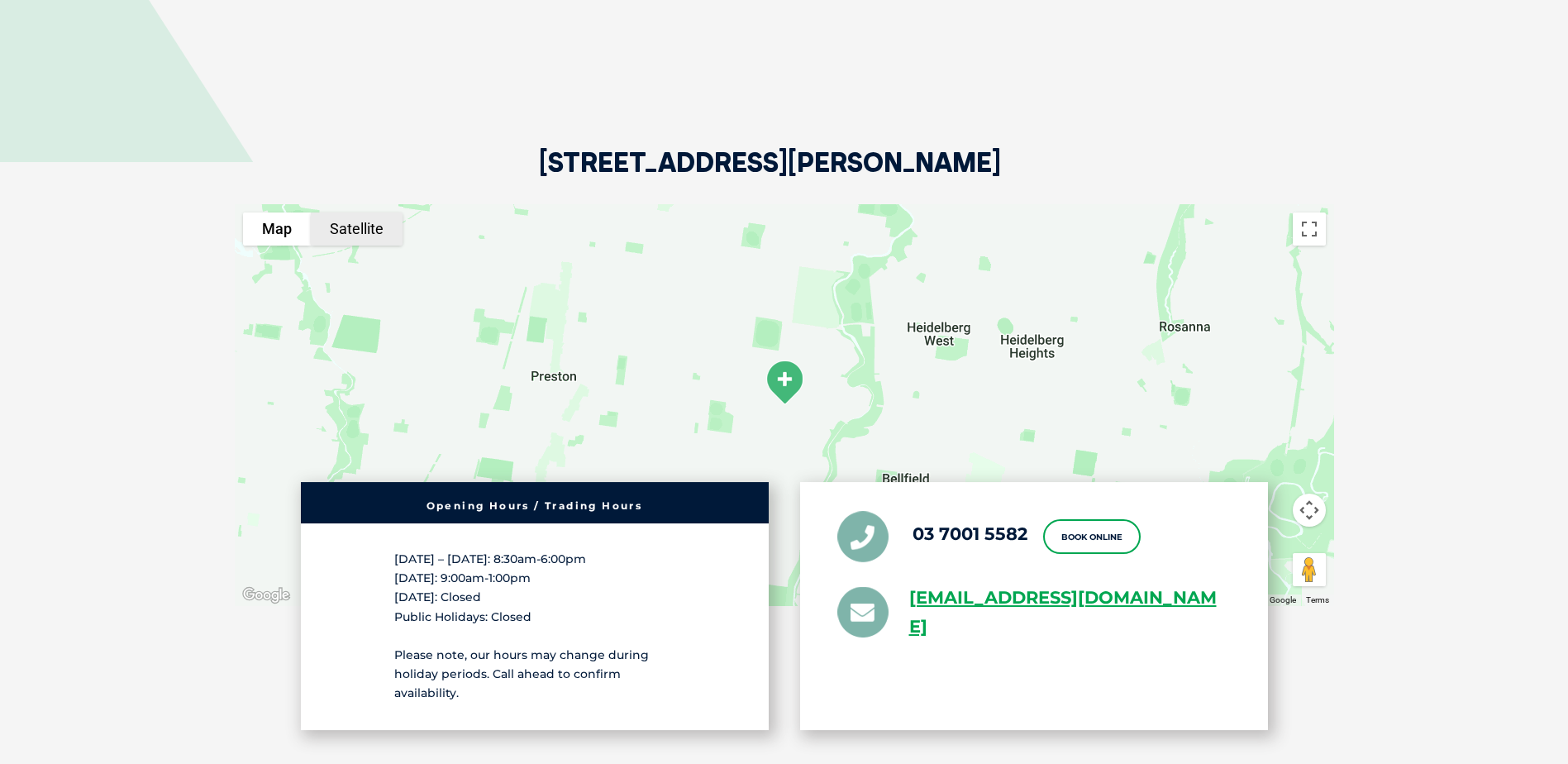
click at [355, 237] on button "Satellite" at bounding box center [356, 229] width 92 height 33
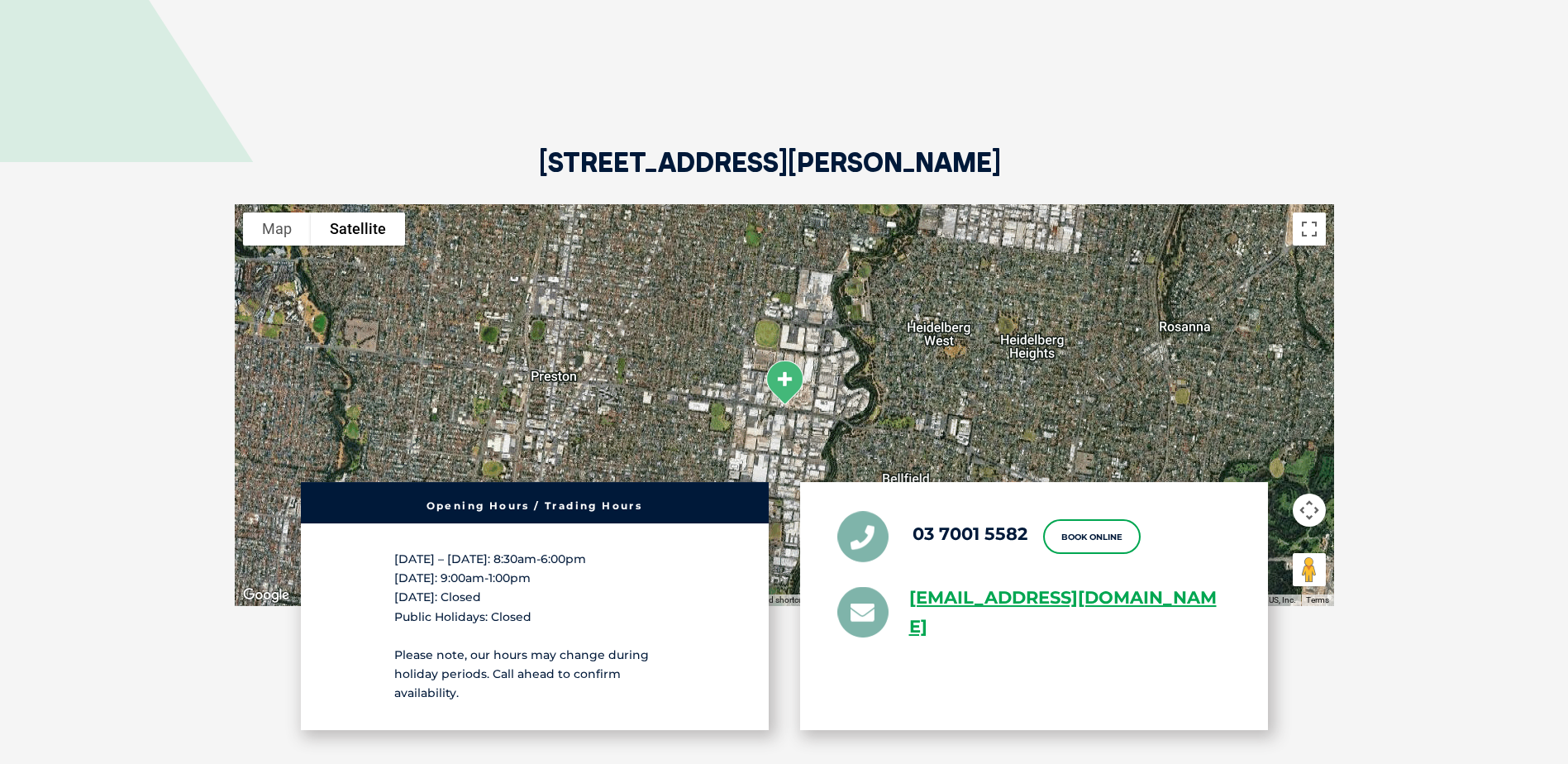
click at [1522, 633] on section "[STREET_ADDRESS][PERSON_NAME] To navigate the map with touch gestures double-ta…" at bounding box center [784, 478] width 1568 height 950
click at [1001, 334] on div at bounding box center [784, 405] width 1099 height 402
click at [787, 376] on img at bounding box center [784, 382] width 55 height 58
click at [1304, 241] on button "Toggle fullscreen view" at bounding box center [1310, 229] width 33 height 33
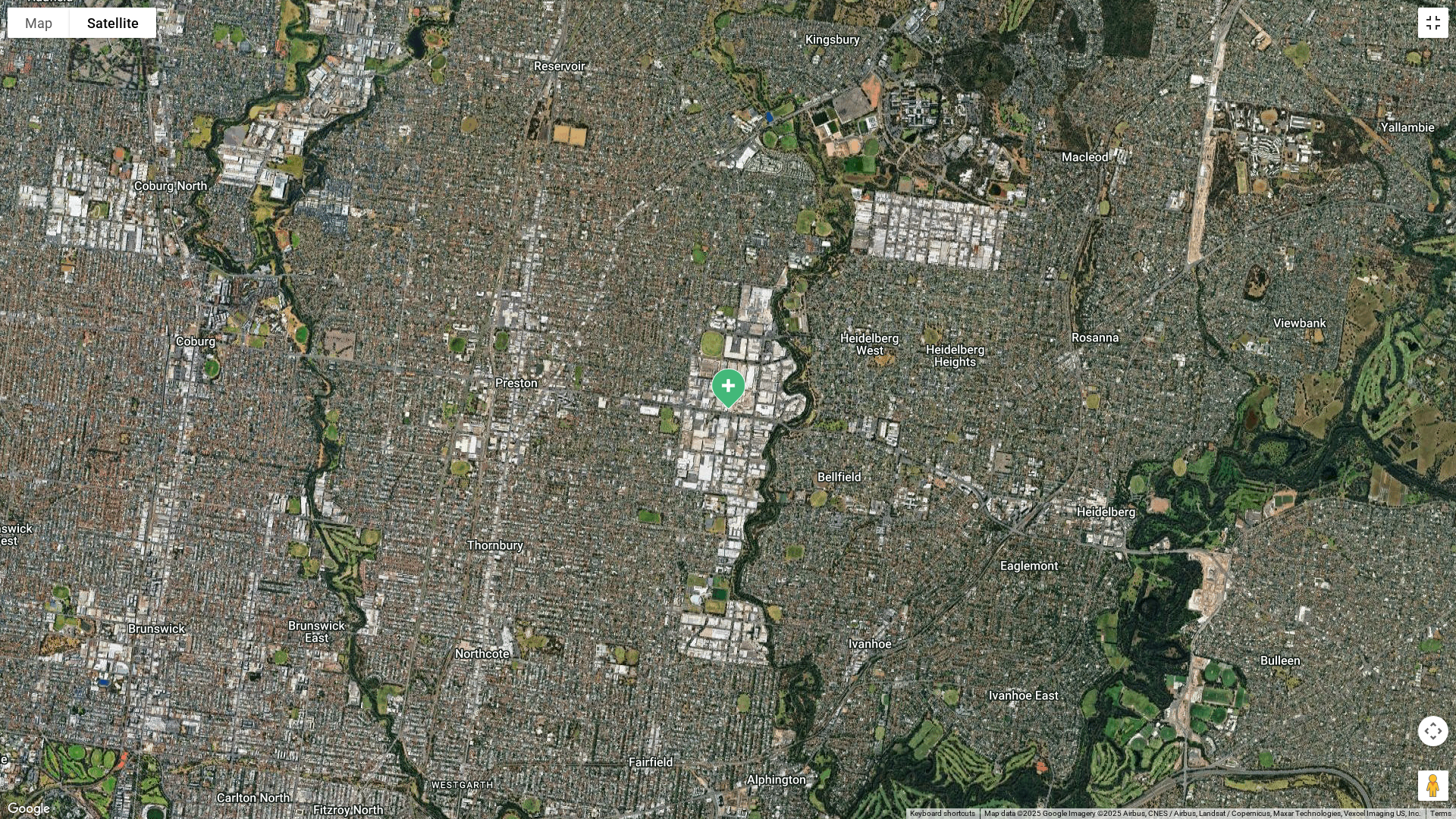
click at [1438, 29] on button "Toggle fullscreen view" at bounding box center [1433, 23] width 31 height 31
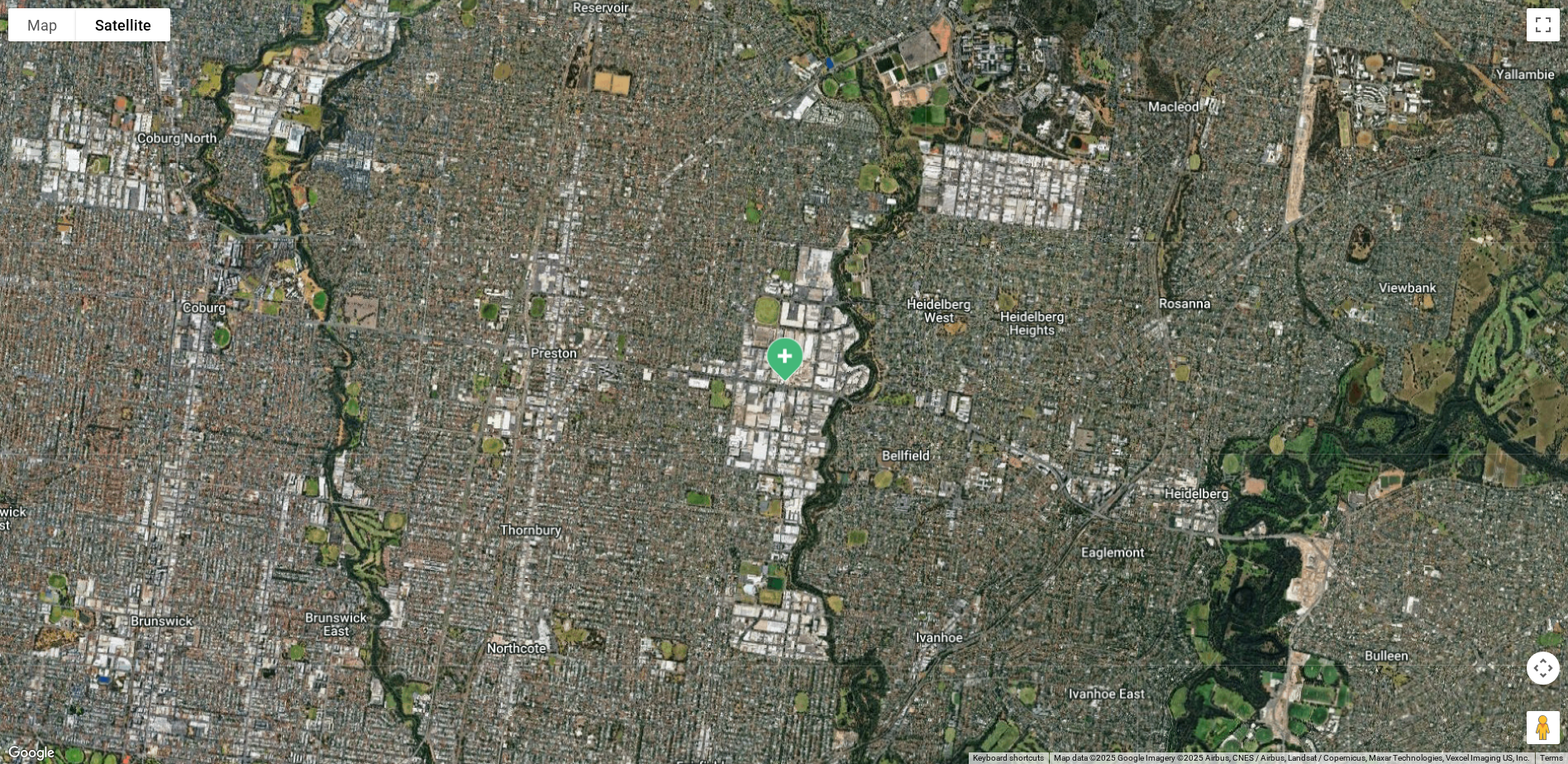
drag, startPoint x: 1307, startPoint y: 572, endPoint x: 784, endPoint y: 397, distance: 551.5
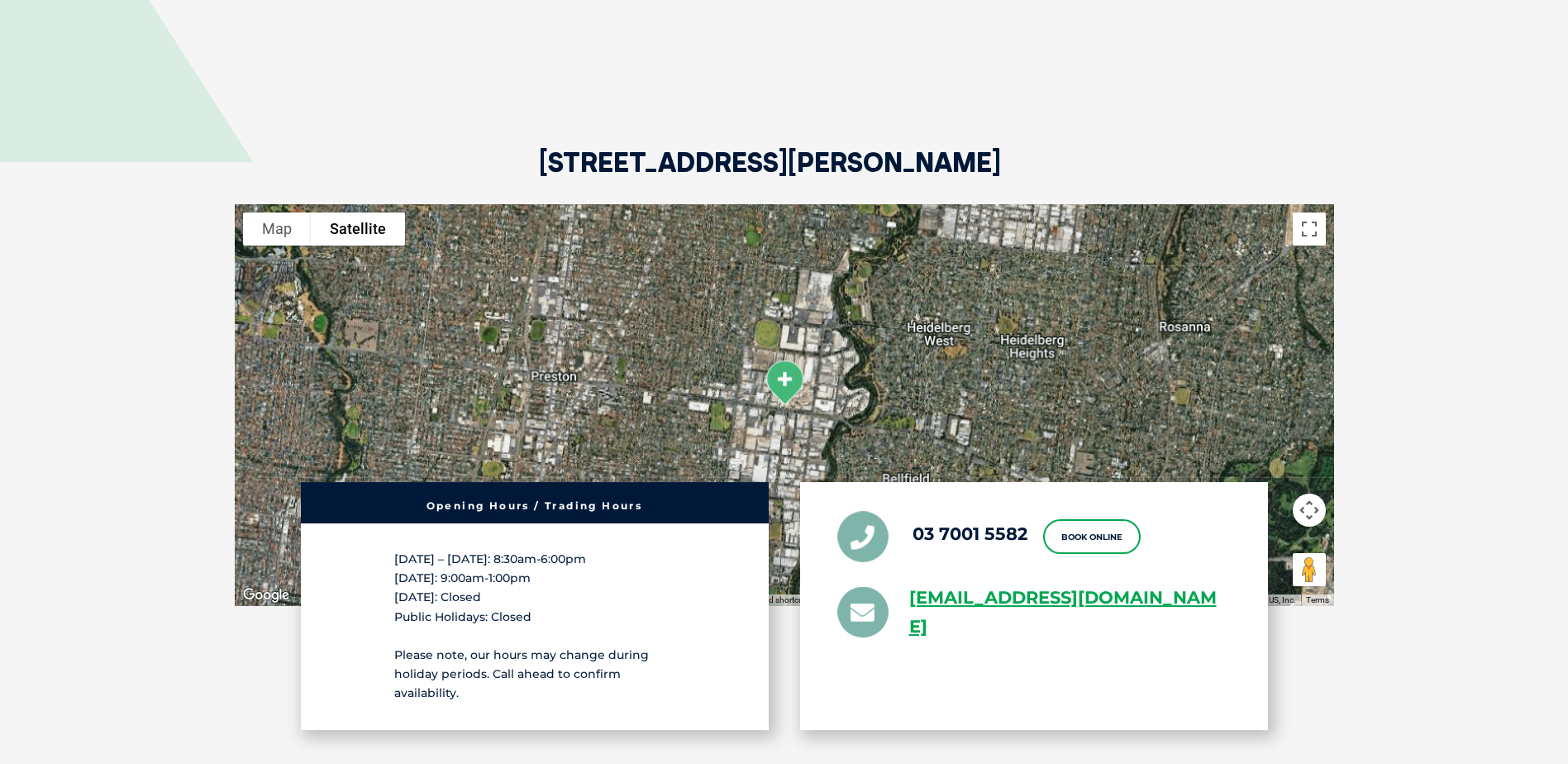
click at [784, 397] on div "[STREET_ADDRESS][PERSON_NAME] To navigate the map with touch gestures double-ta…" at bounding box center [784, 429] width 1133 height 850
click at [784, 397] on img at bounding box center [784, 382] width 55 height 58
click at [1302, 504] on div "Opening Hours / Trading Hours [DATE] – [DATE]: 8:30am-6:00pm [DATE]: 9:00am-1:0…" at bounding box center [784, 605] width 1099 height 248
click at [823, 378] on div at bounding box center [784, 405] width 1099 height 402
click at [268, 227] on button "Map" at bounding box center [277, 229] width 68 height 33
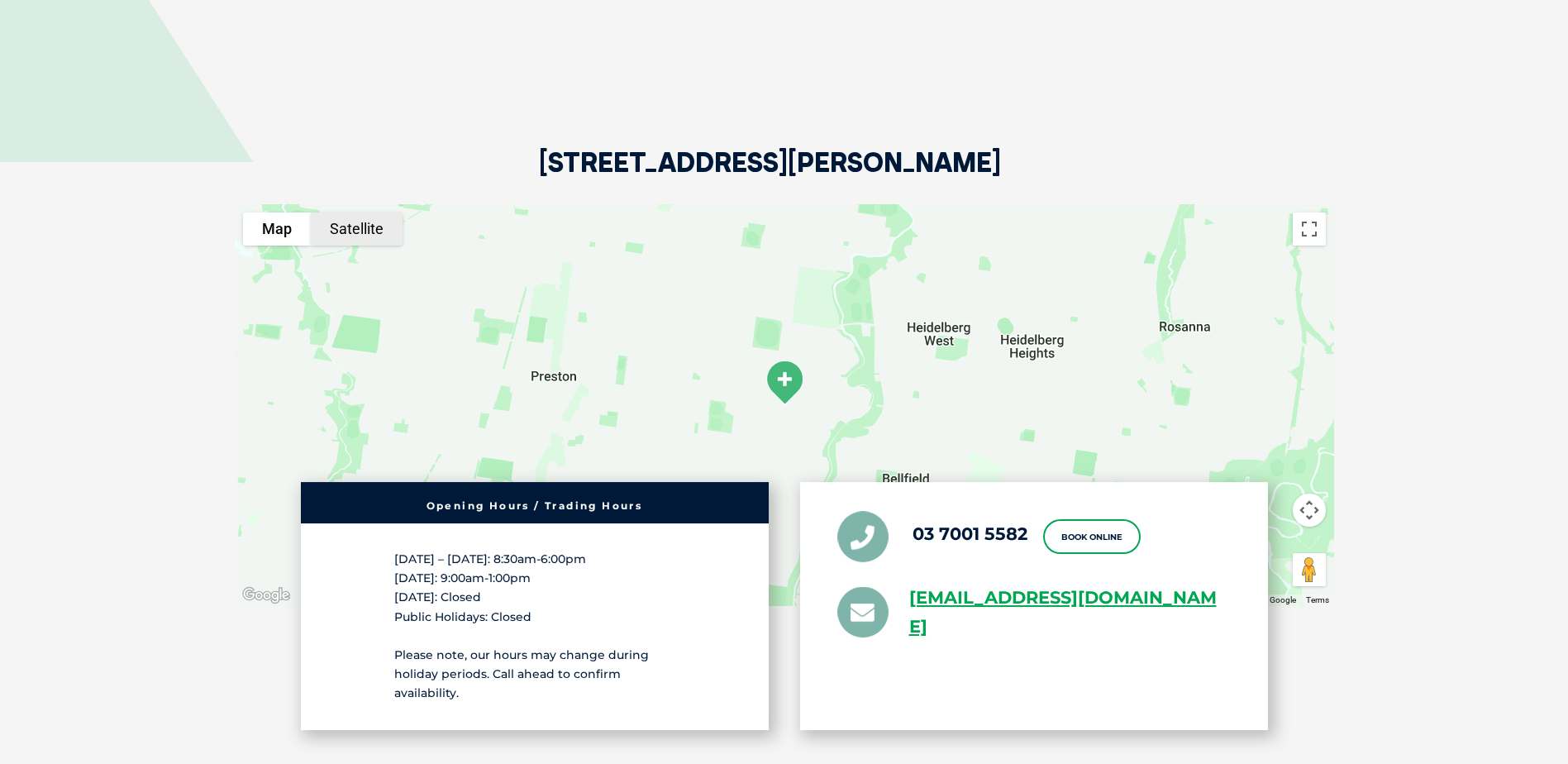
click at [342, 236] on button "Satellite" at bounding box center [356, 229] width 92 height 33
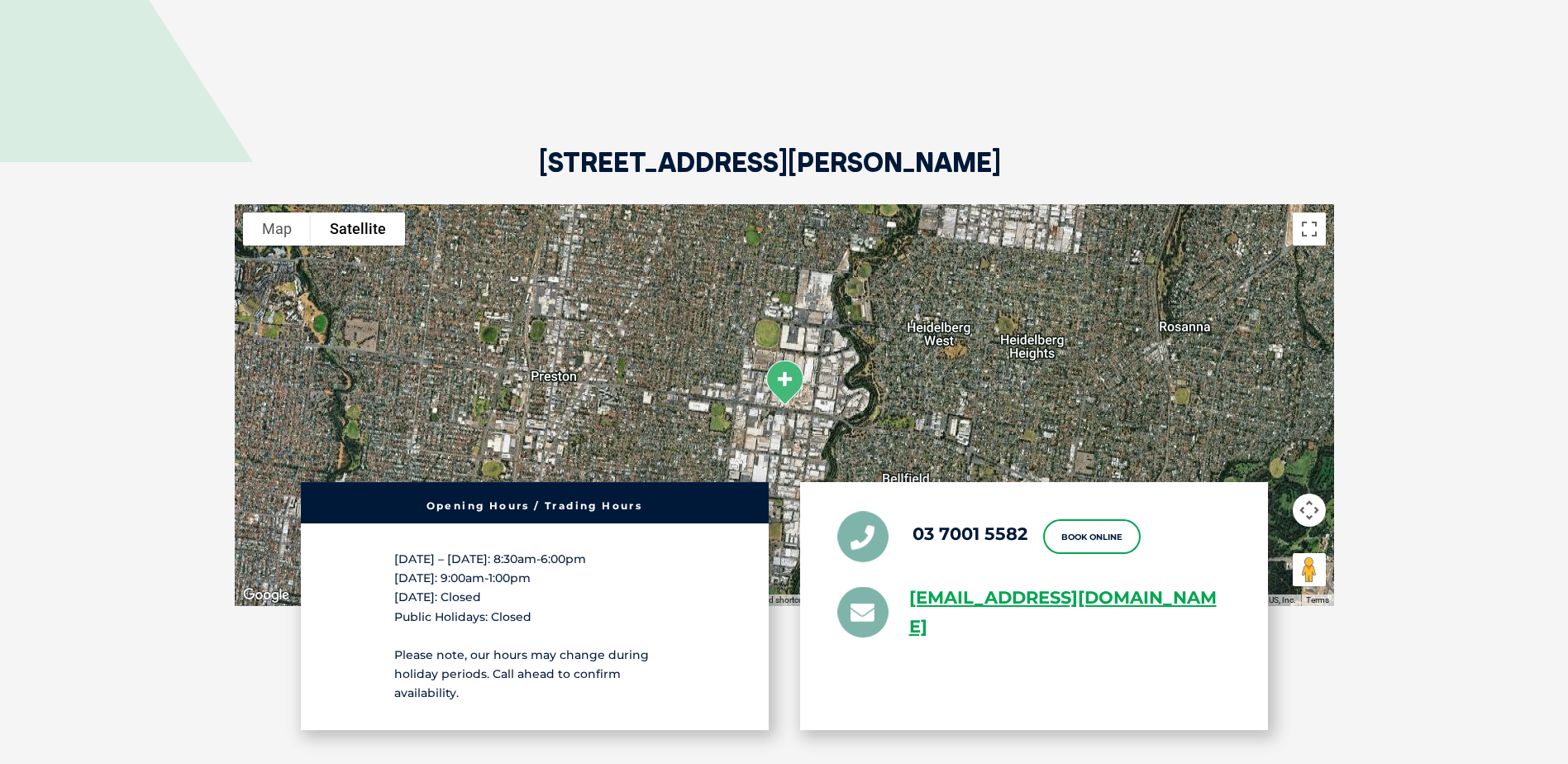
click at [1316, 580] on div "Opening Hours / Trading Hours [DATE] – [DATE]: 8:30am-6:00pm [DATE]: 9:00am-1:0…" at bounding box center [784, 605] width 1099 height 248
click at [1303, 569] on div "Opening Hours / Trading Hours [DATE] – [DATE]: 8:30am-6:00pm [DATE]: 9:00am-1:0…" at bounding box center [784, 605] width 1099 height 248
drag, startPoint x: 1306, startPoint y: 569, endPoint x: 1048, endPoint y: 421, distance: 297.4
click at [1048, 421] on div "[STREET_ADDRESS][PERSON_NAME] To navigate the map with touch gestures double-ta…" at bounding box center [784, 429] width 1133 height 850
